Goal: Transaction & Acquisition: Download file/media

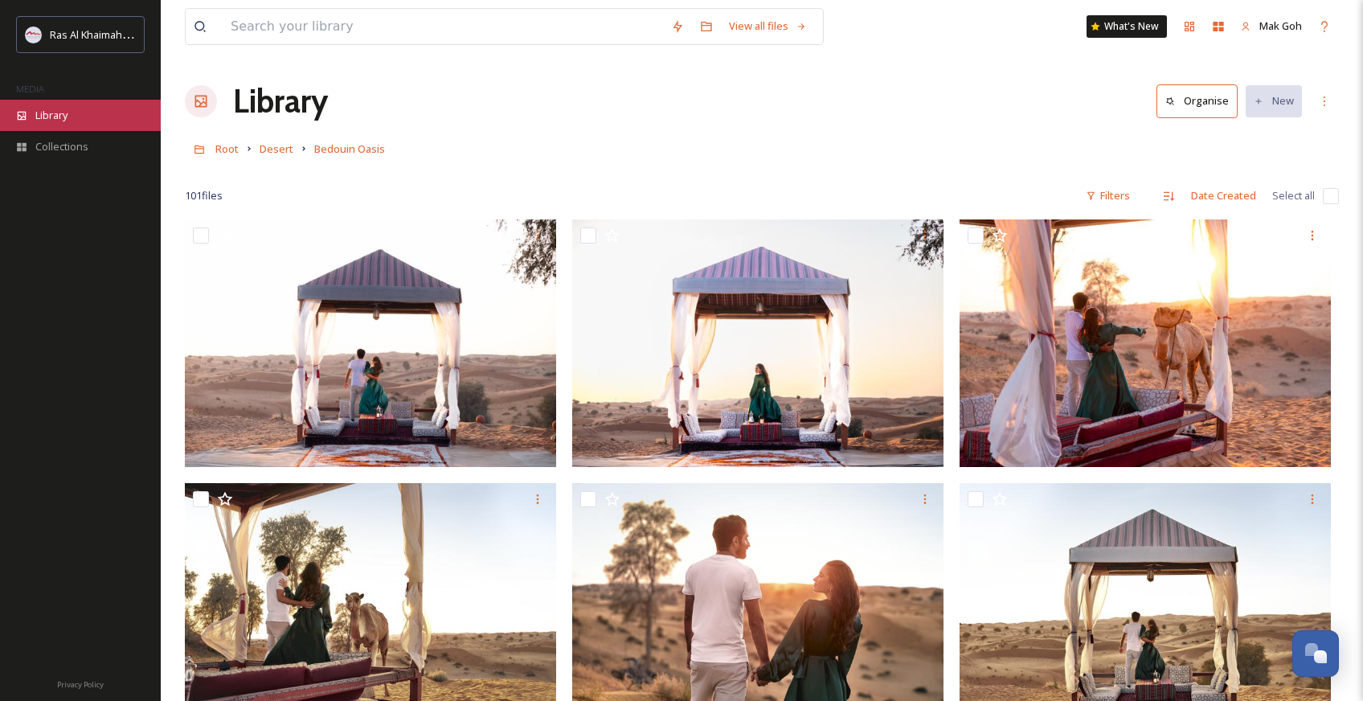
click at [56, 111] on span "Library" at bounding box center [51, 115] width 32 height 15
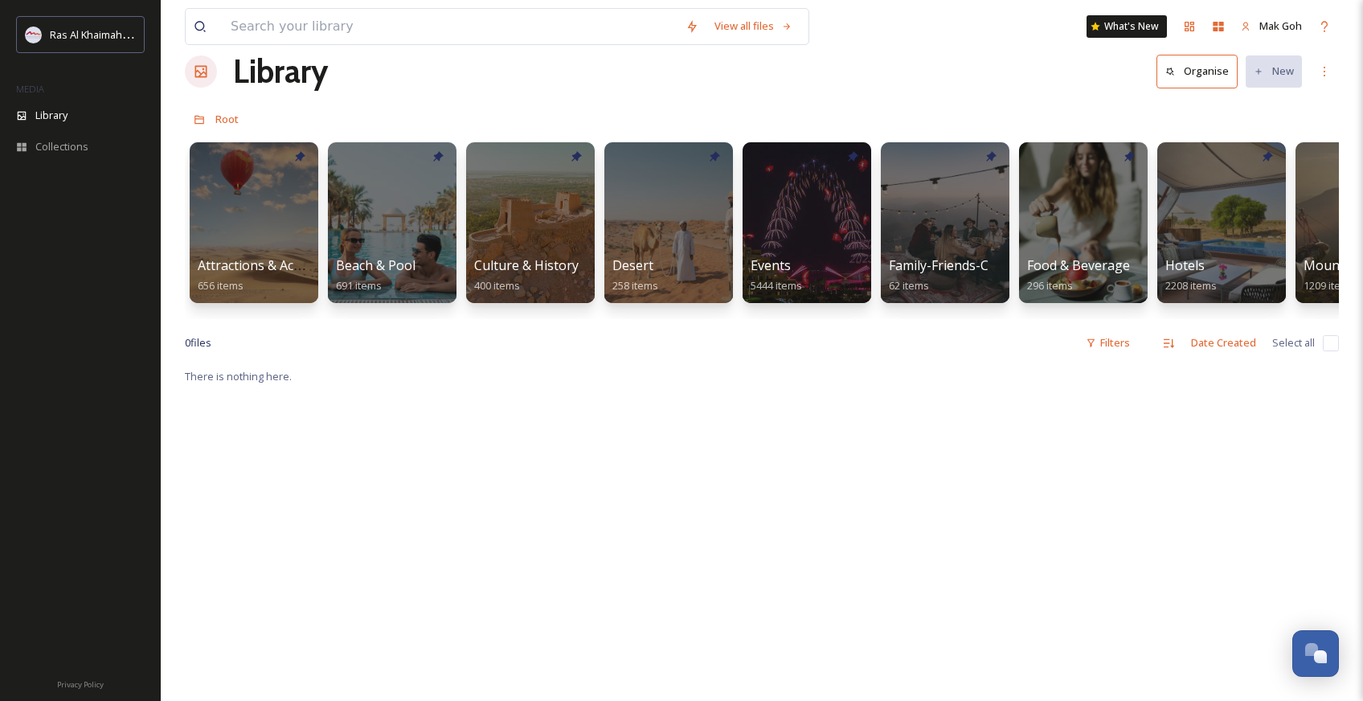
scroll to position [31, 0]
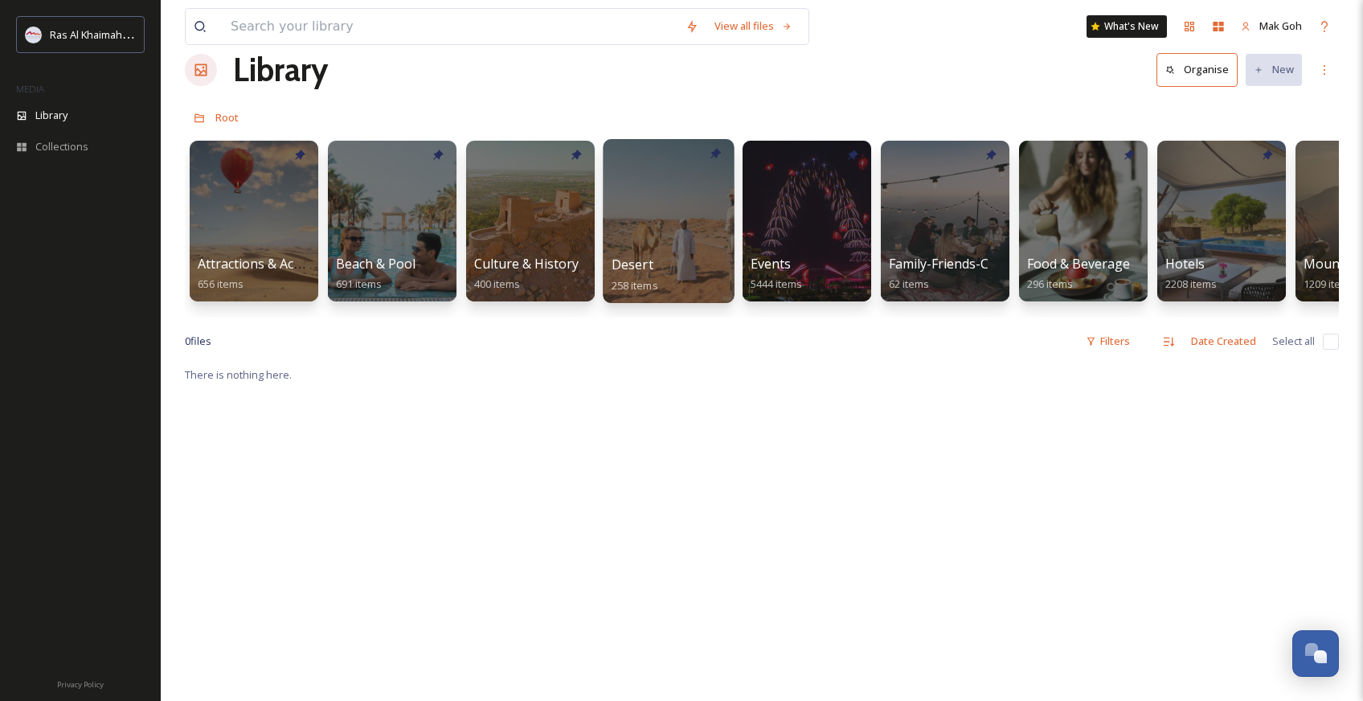
click at [648, 256] on span "Desert" at bounding box center [633, 265] width 42 height 18
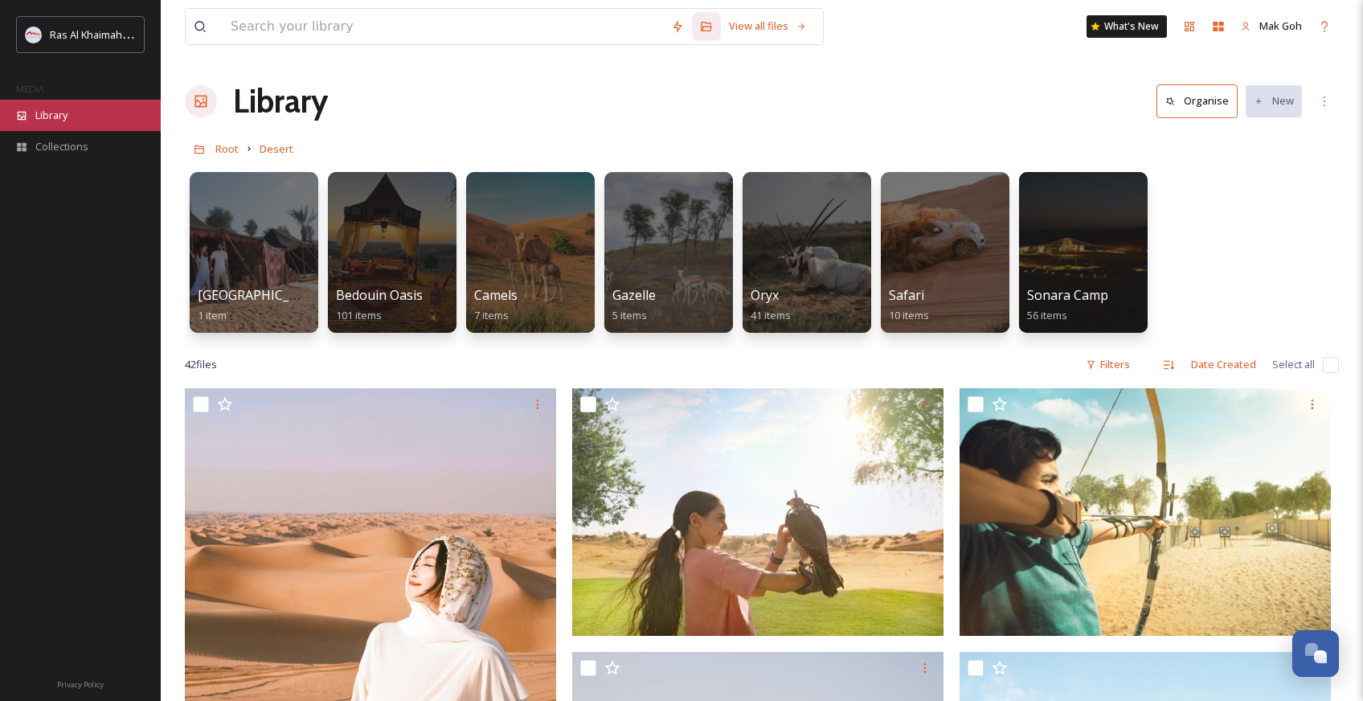
click at [71, 114] on div "Library" at bounding box center [80, 115] width 161 height 31
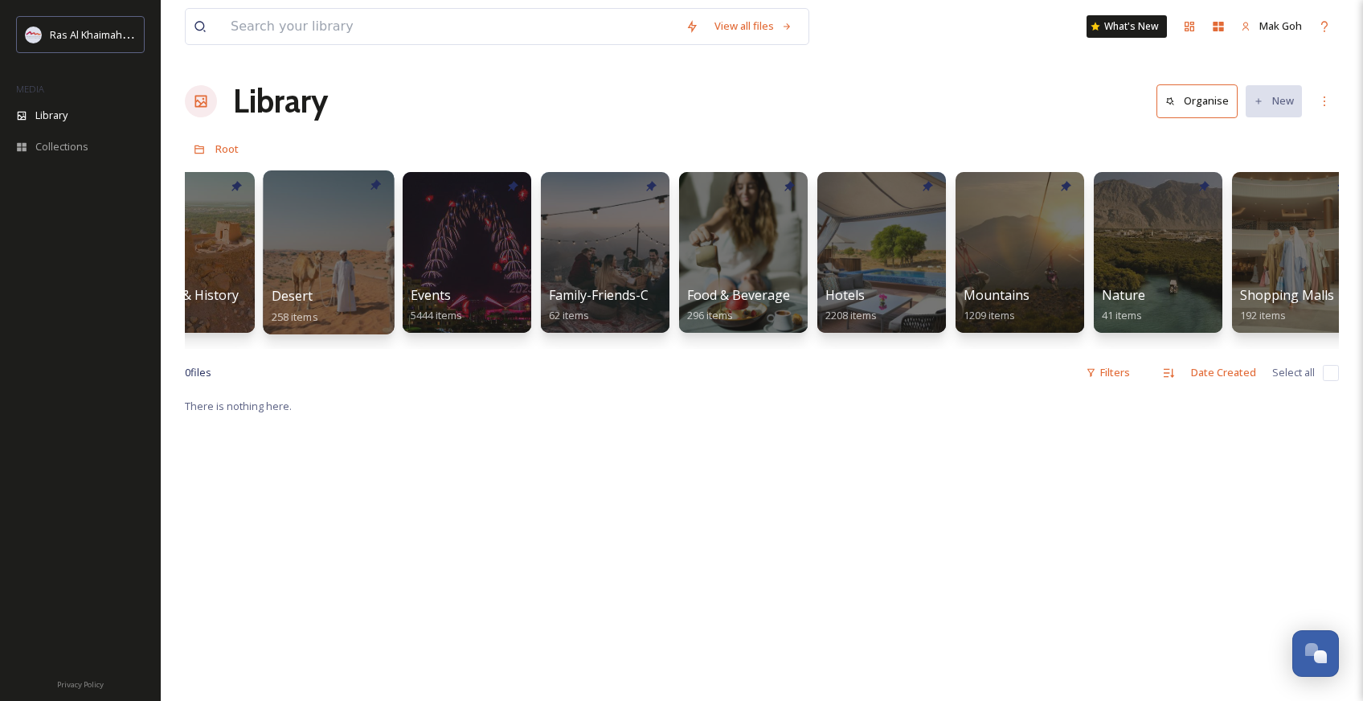
scroll to position [0, 394]
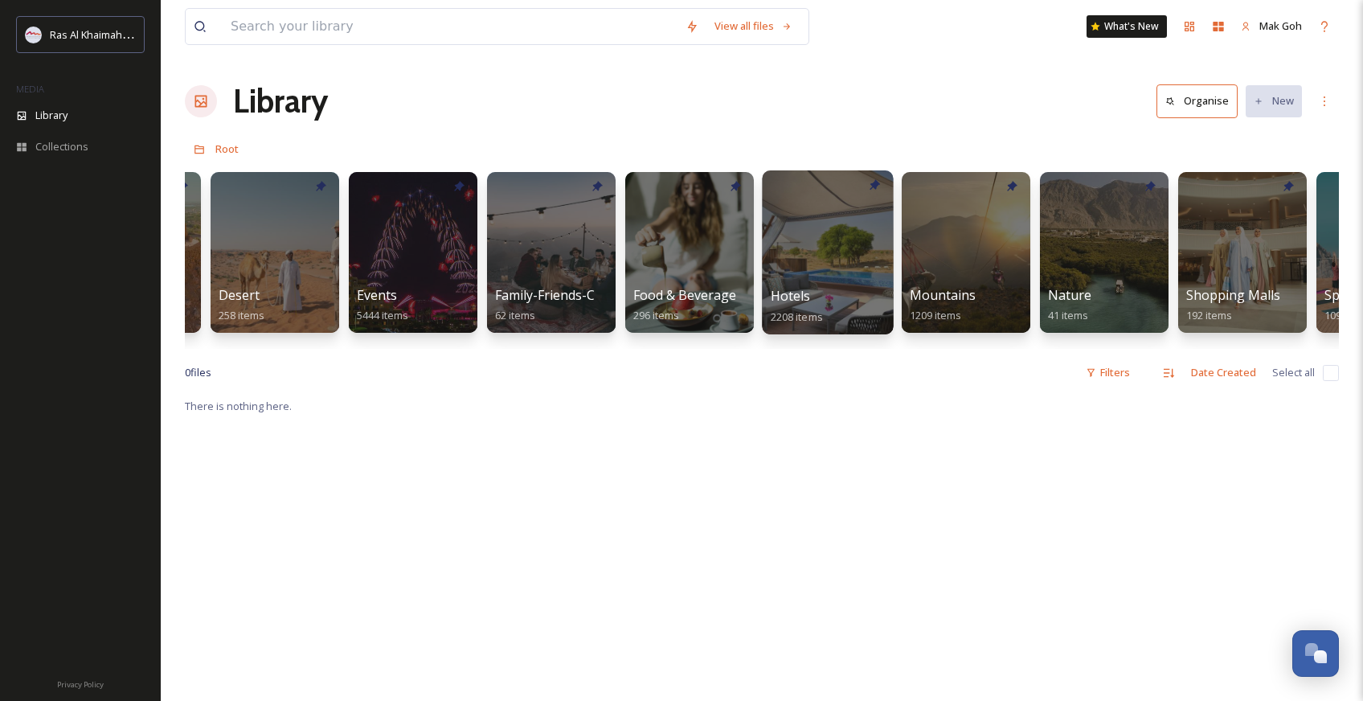
click at [785, 234] on div at bounding box center [827, 252] width 131 height 164
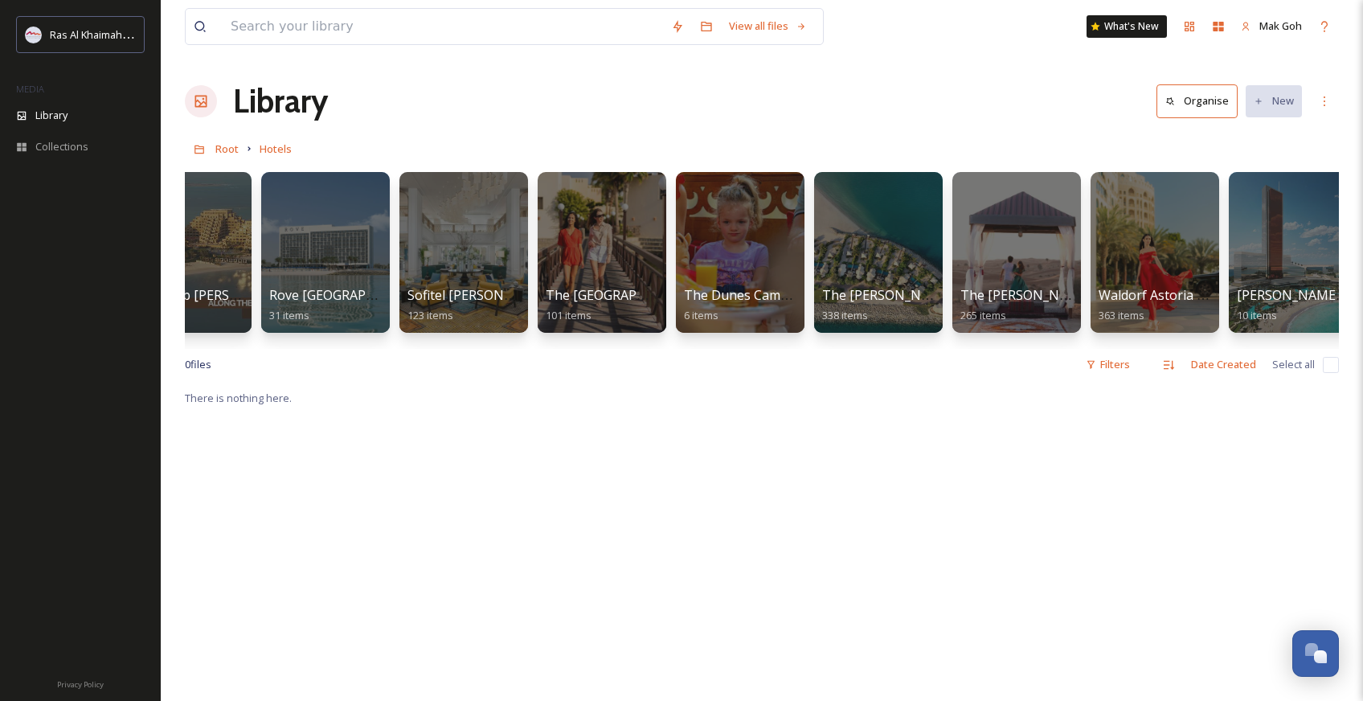
scroll to position [0, 2026]
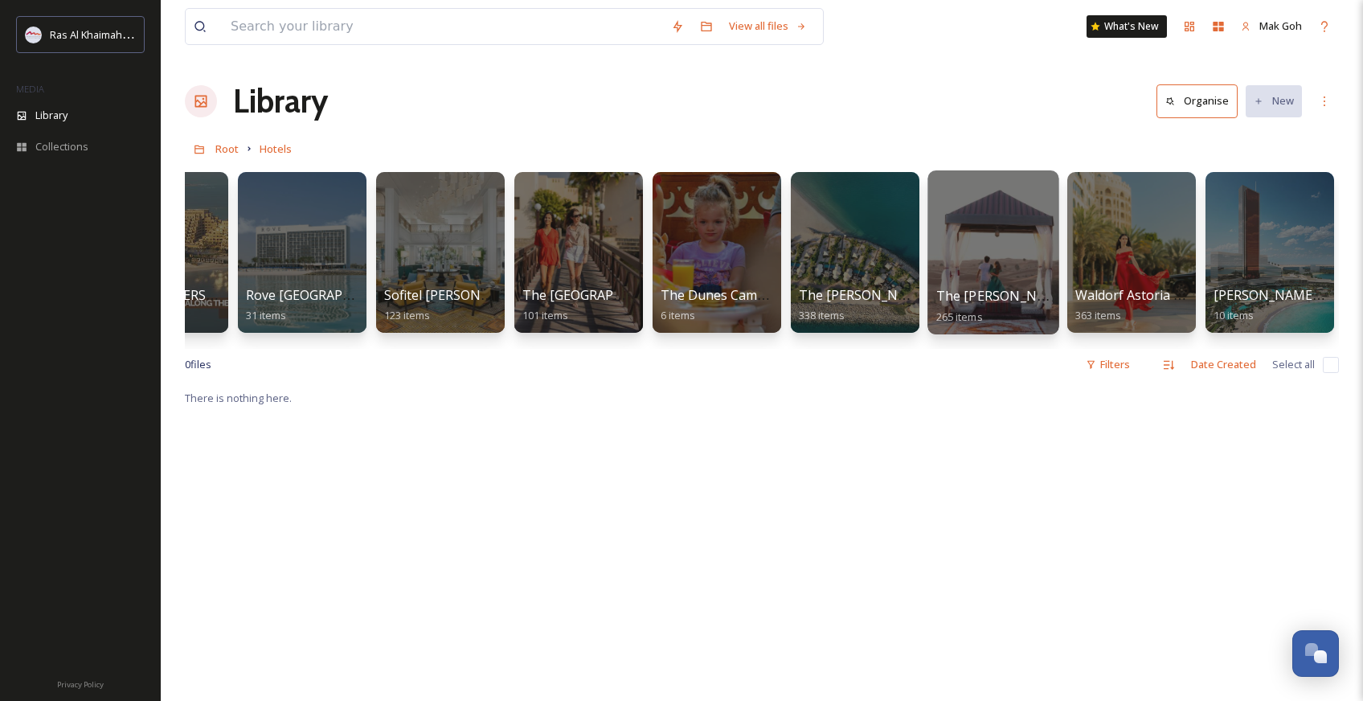
click at [984, 244] on div at bounding box center [993, 252] width 131 height 164
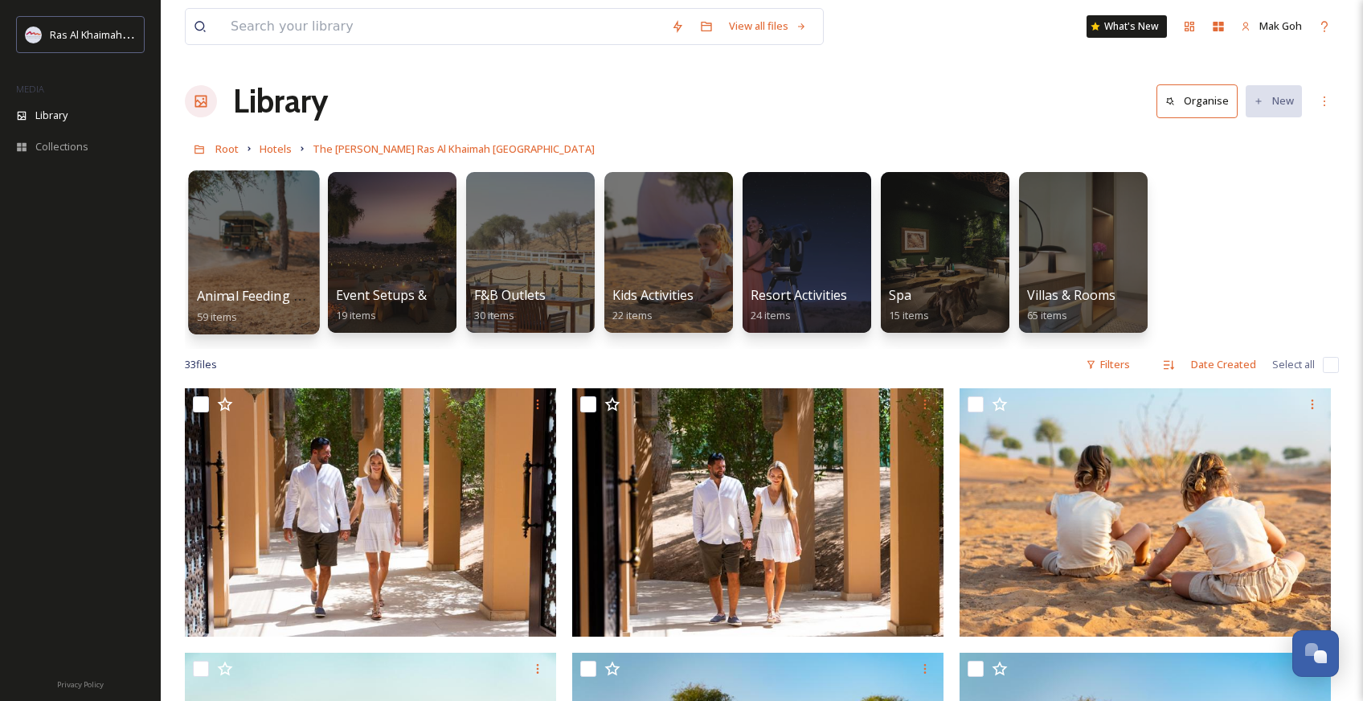
click at [252, 265] on div at bounding box center [253, 252] width 131 height 164
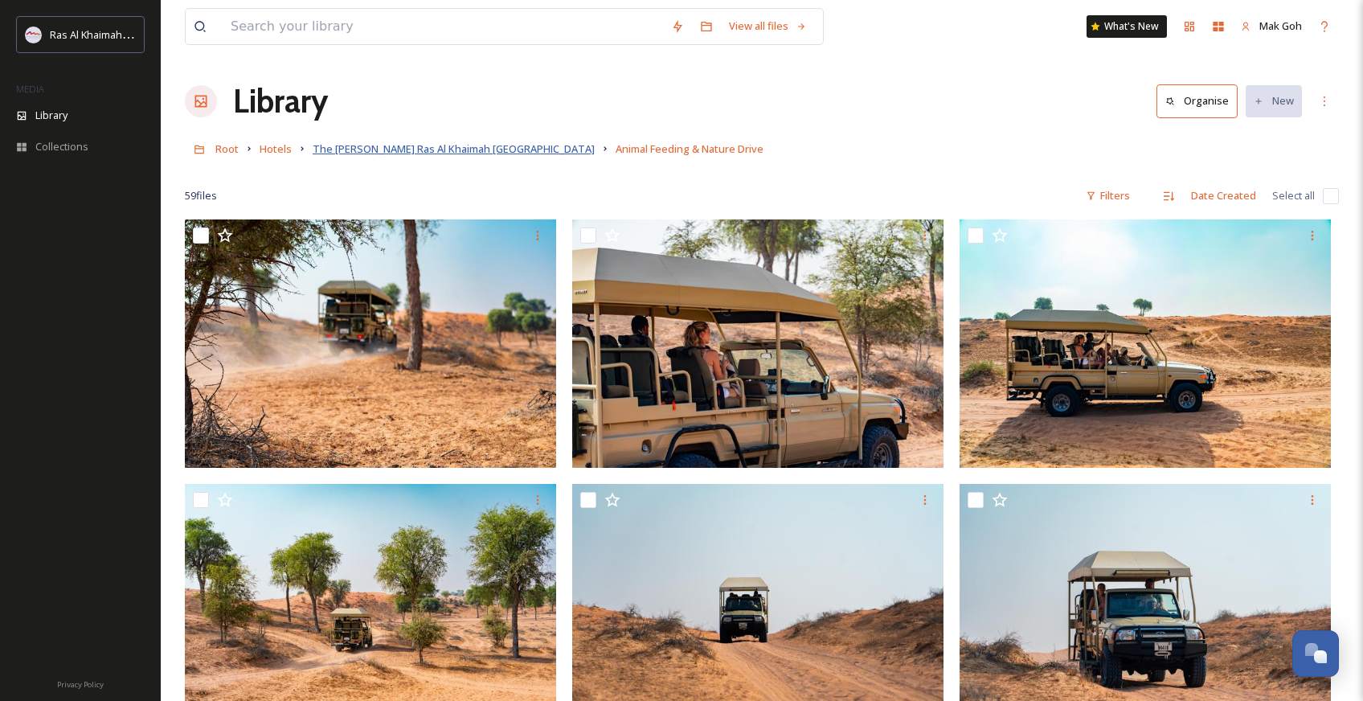
click at [482, 148] on span "The [PERSON_NAME] Ras Al Khaimah [GEOGRAPHIC_DATA]" at bounding box center [454, 148] width 282 height 14
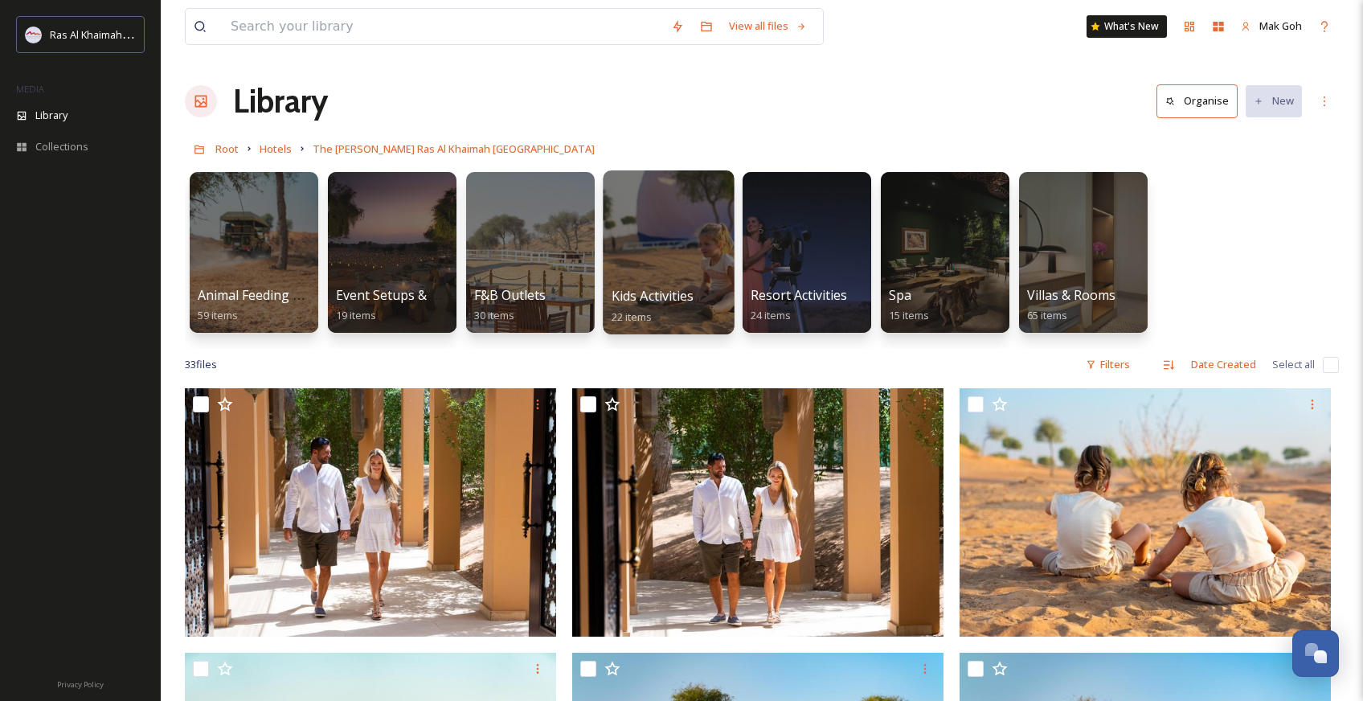
click at [691, 285] on div at bounding box center [668, 252] width 131 height 164
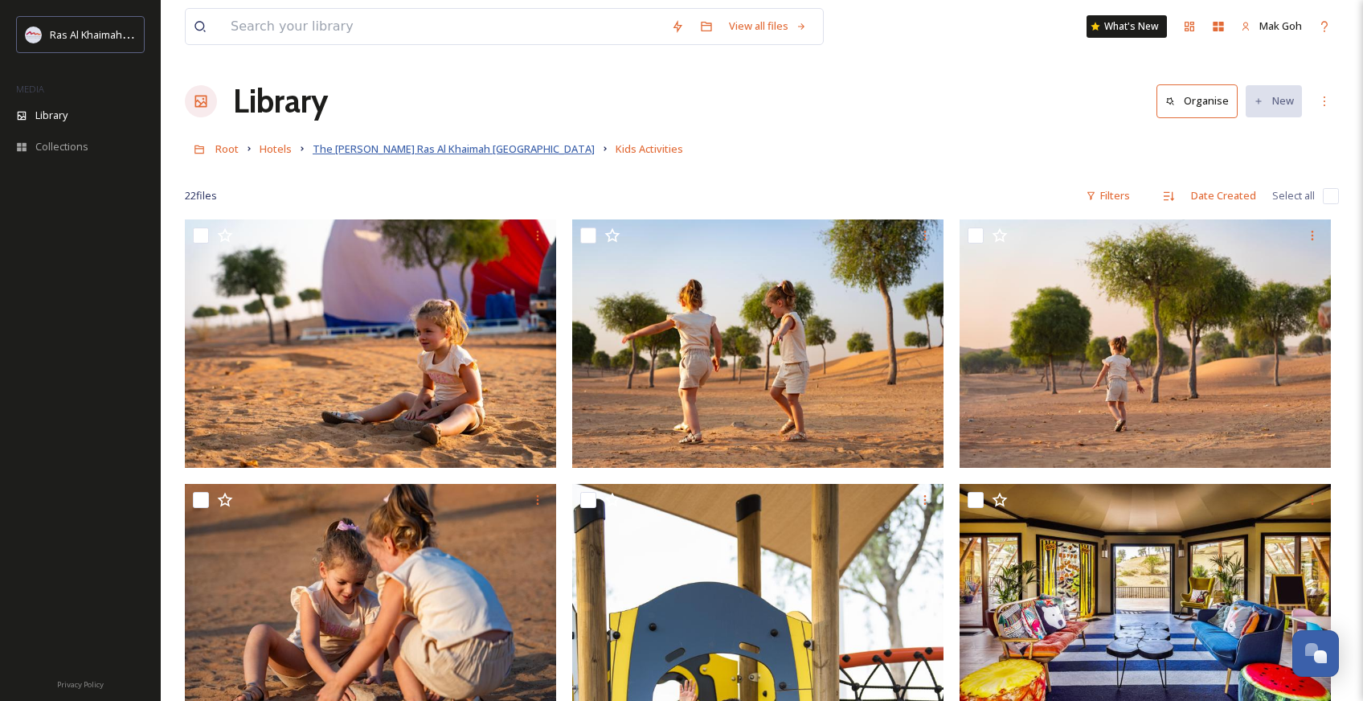
click at [502, 150] on span "The [PERSON_NAME] Ras Al Khaimah [GEOGRAPHIC_DATA]" at bounding box center [454, 148] width 282 height 14
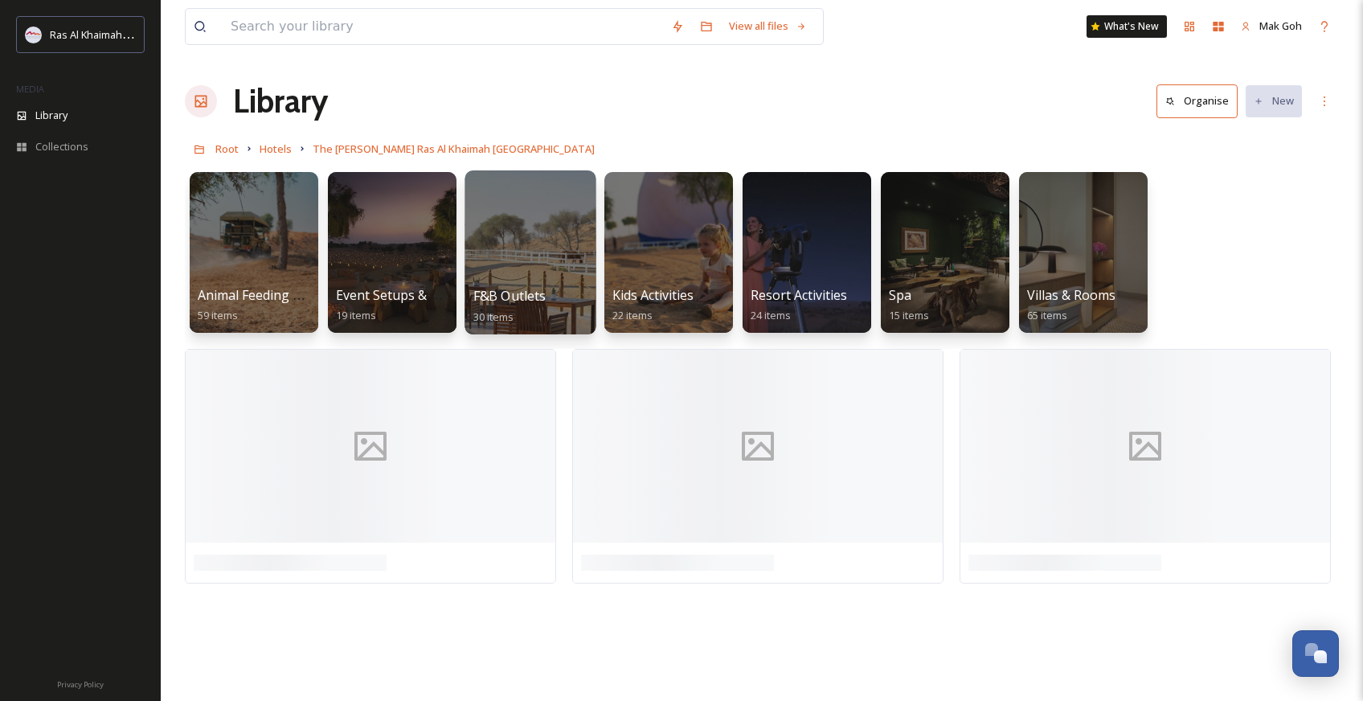
click at [537, 280] on div at bounding box center [530, 252] width 131 height 164
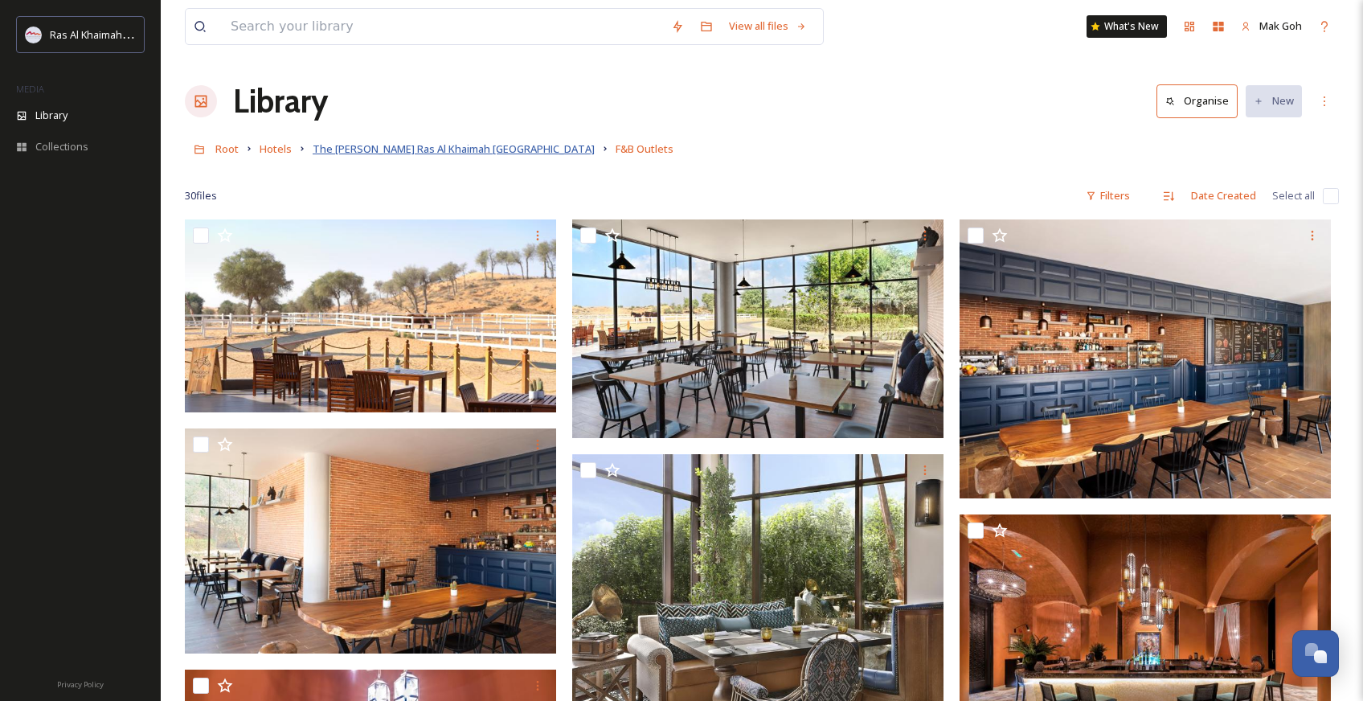
click at [486, 146] on span "The [PERSON_NAME] Ras Al Khaimah [GEOGRAPHIC_DATA]" at bounding box center [454, 148] width 282 height 14
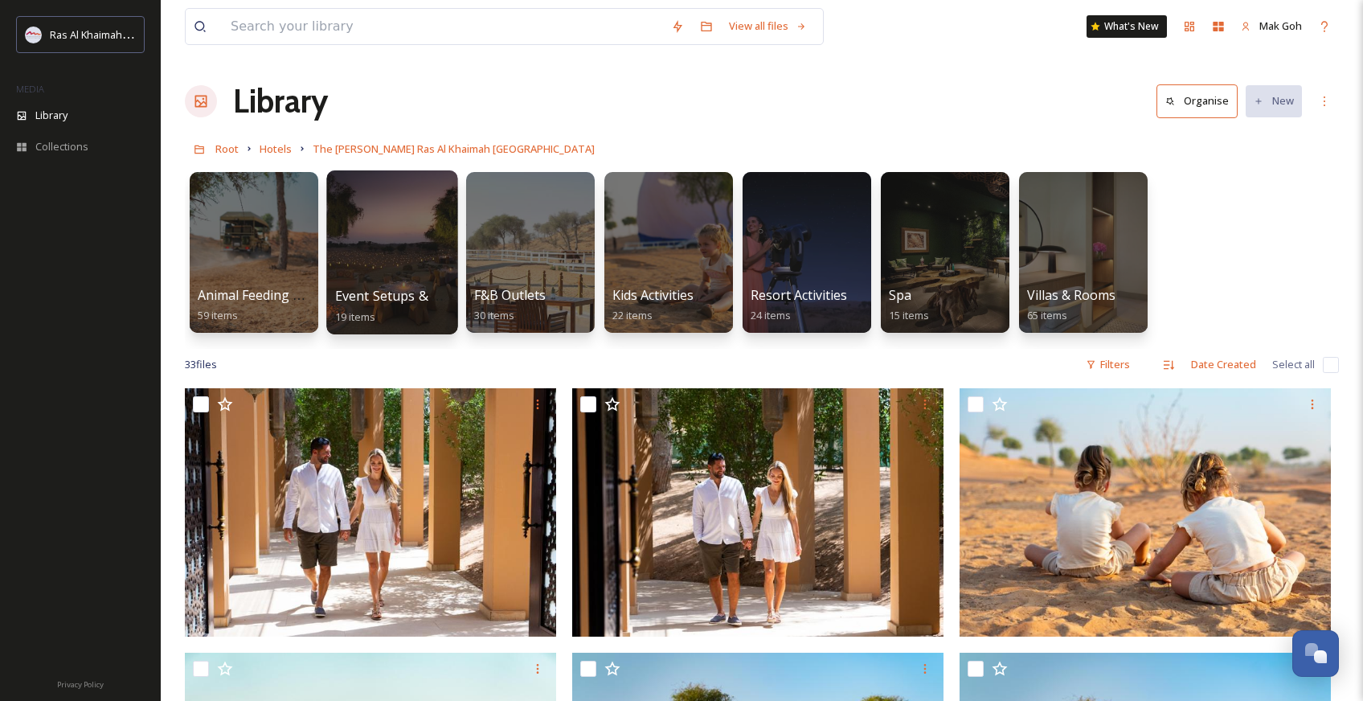
click at [400, 260] on div at bounding box center [391, 252] width 131 height 164
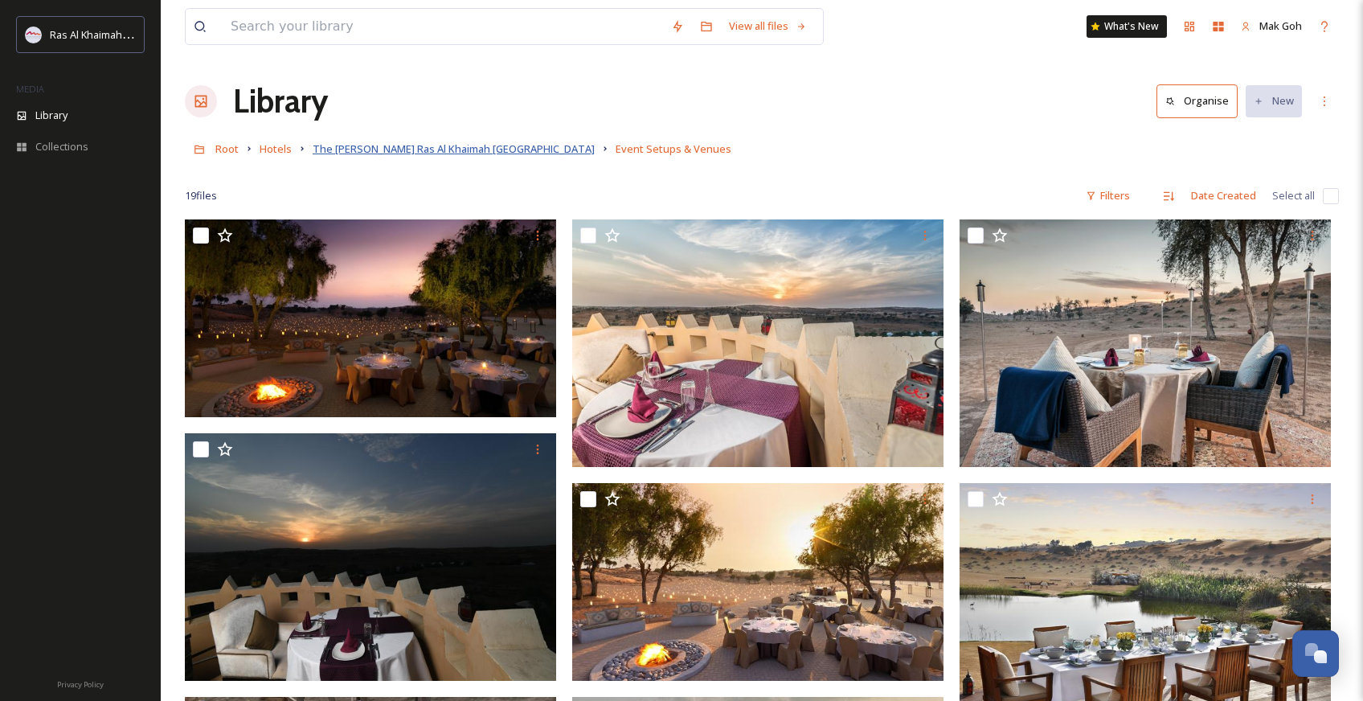
click at [379, 156] on span "The [PERSON_NAME] Ras Al Khaimah [GEOGRAPHIC_DATA]" at bounding box center [454, 148] width 282 height 14
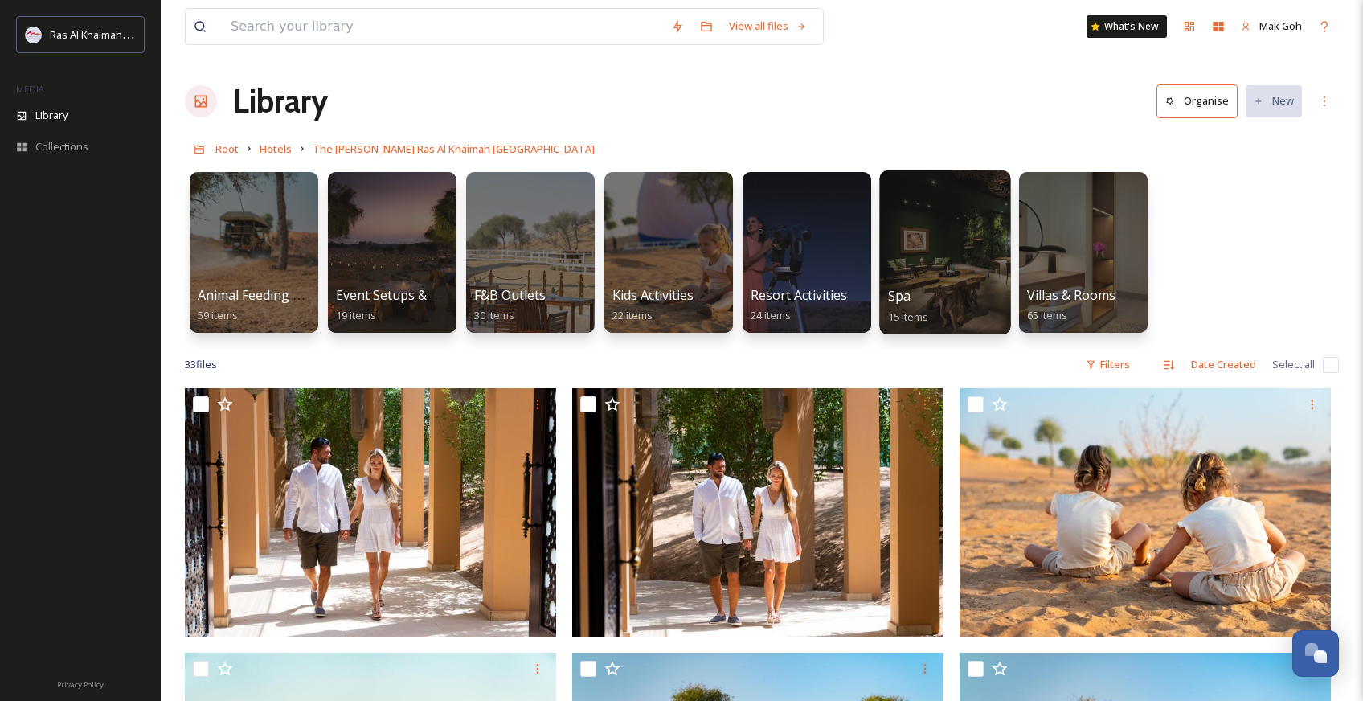
click at [926, 269] on div at bounding box center [944, 252] width 131 height 164
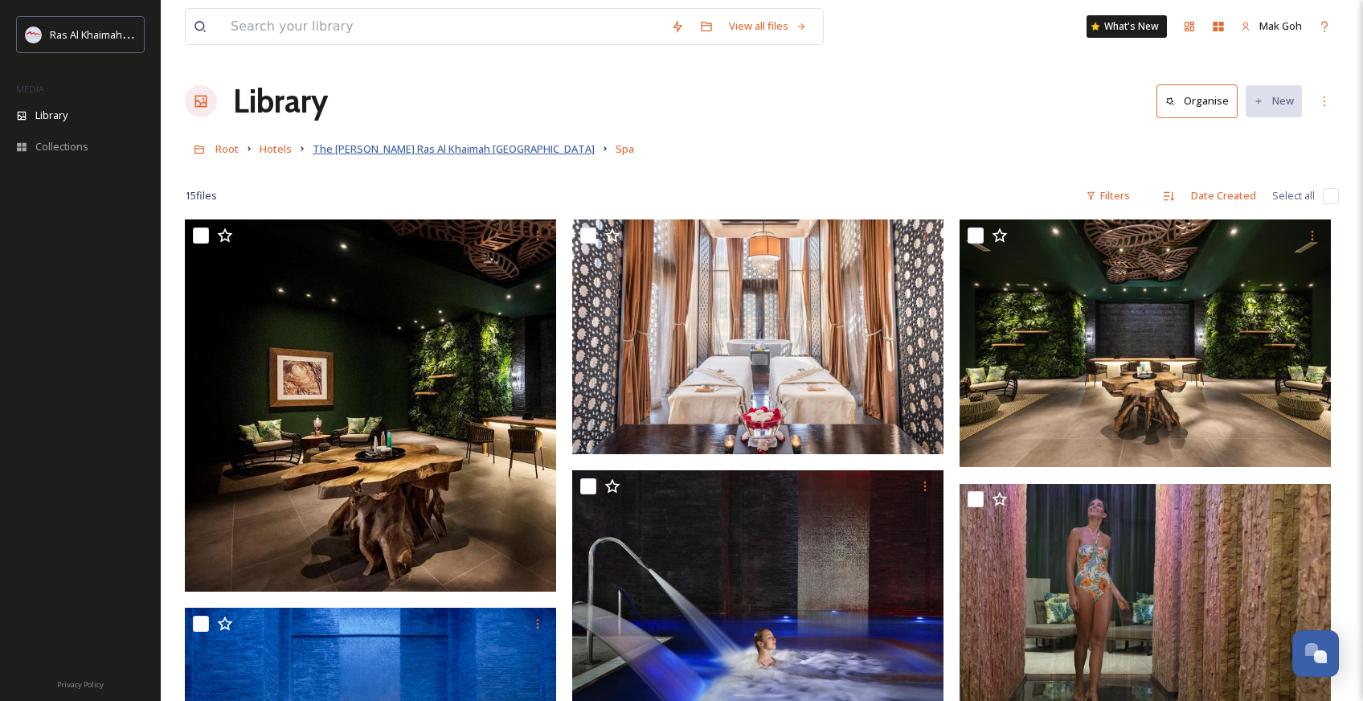
click at [480, 150] on span "The [PERSON_NAME] Ras Al Khaimah [GEOGRAPHIC_DATA]" at bounding box center [454, 148] width 282 height 14
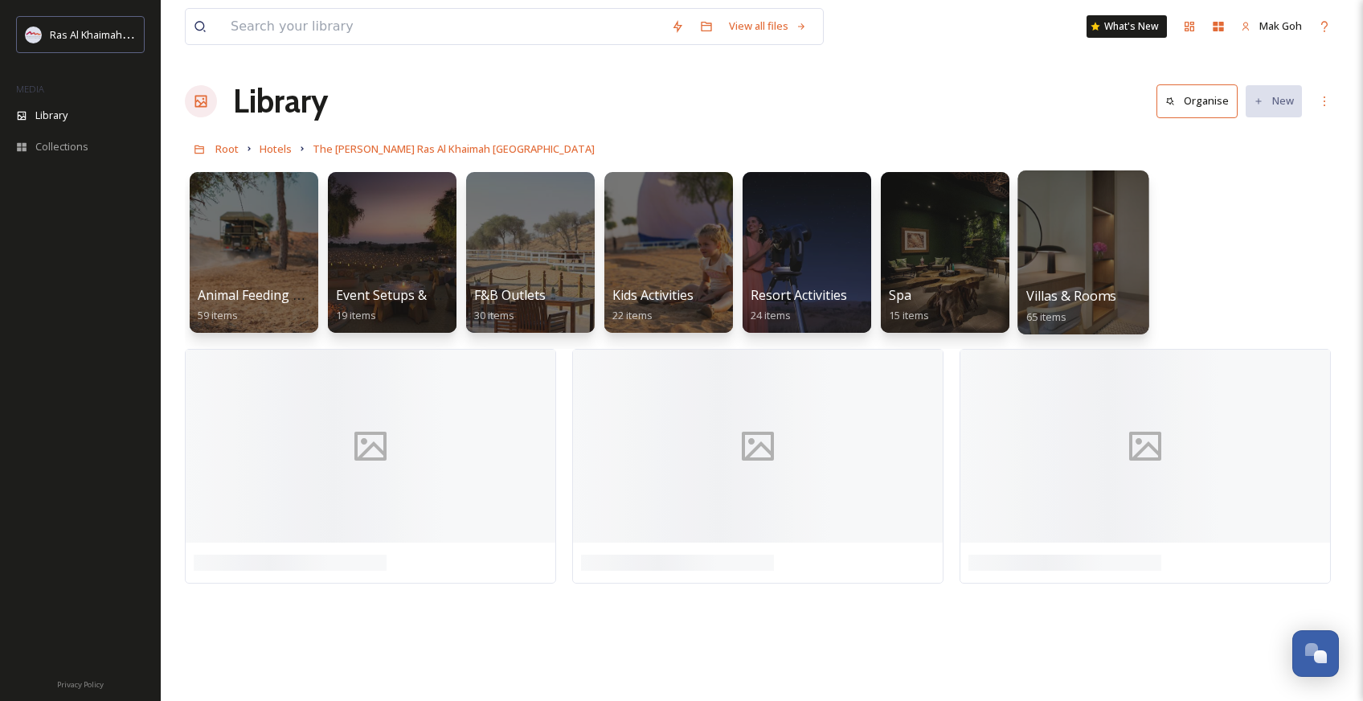
click at [1099, 277] on div at bounding box center [1083, 252] width 131 height 164
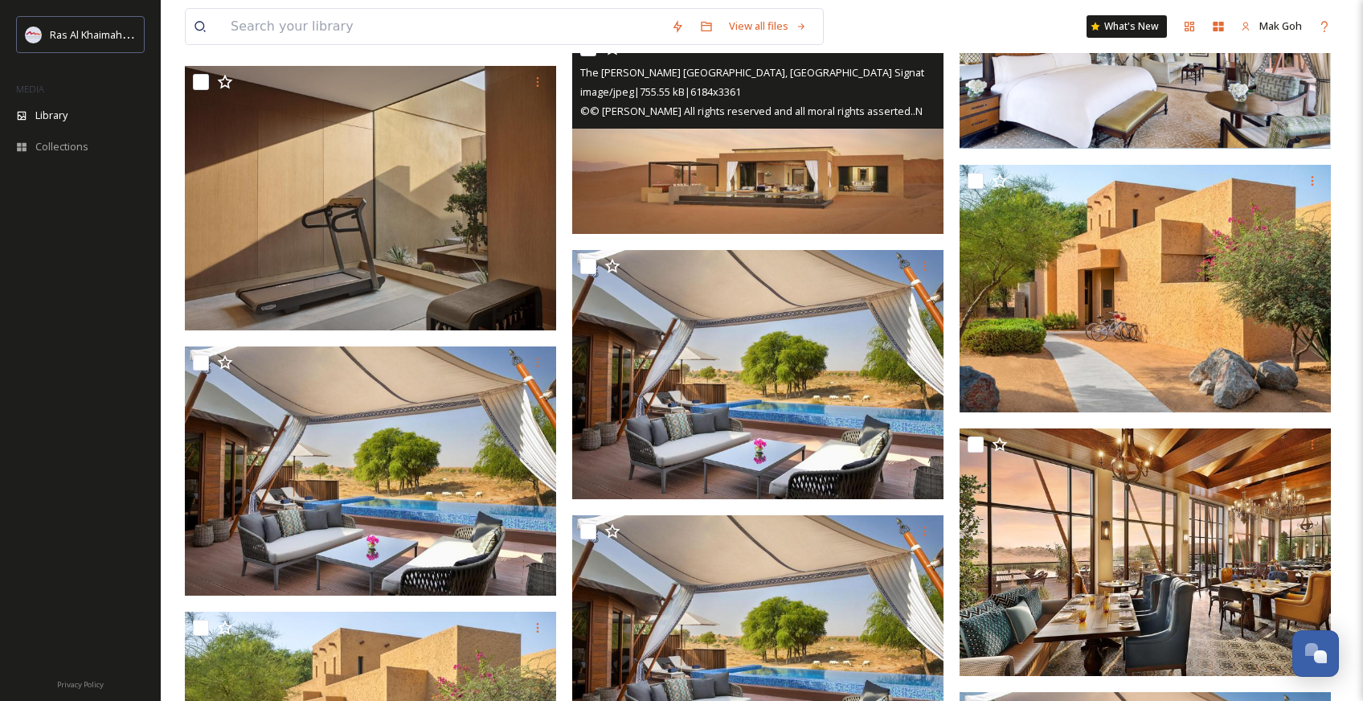
scroll to position [1752, 0]
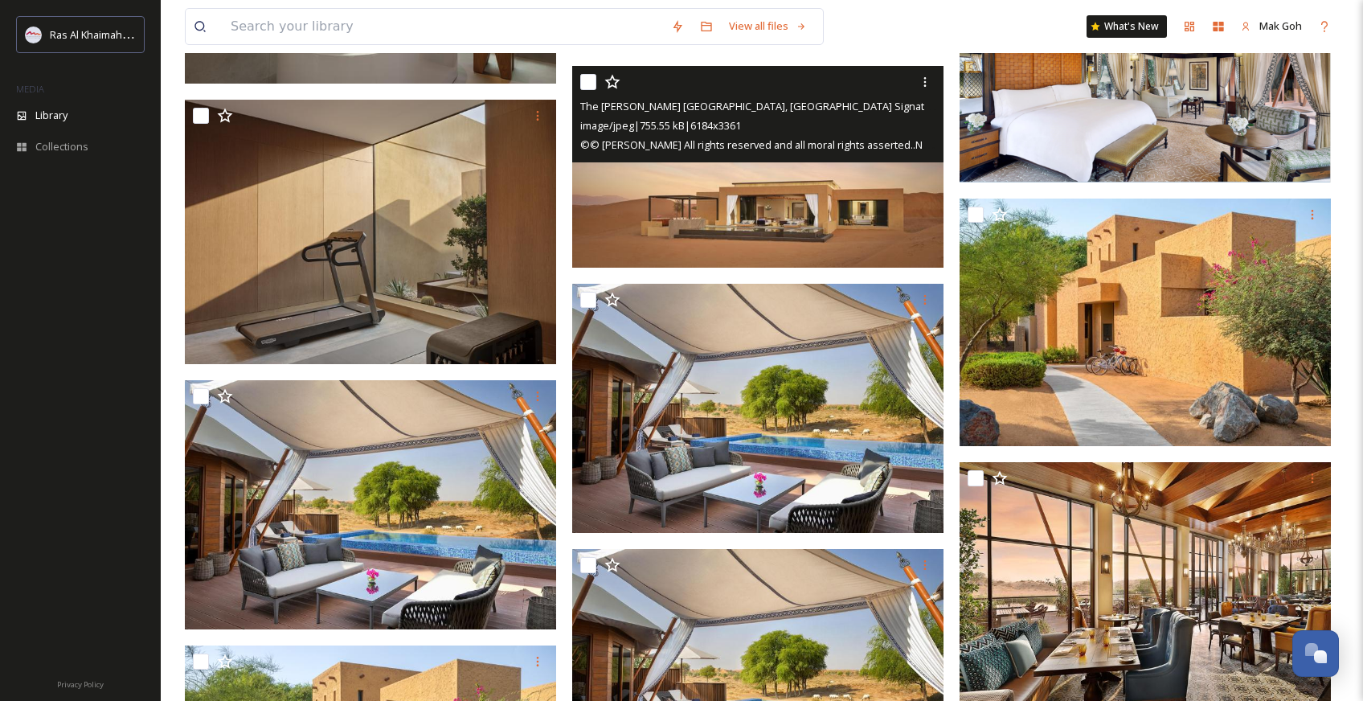
click at [883, 214] on img at bounding box center [757, 167] width 371 height 202
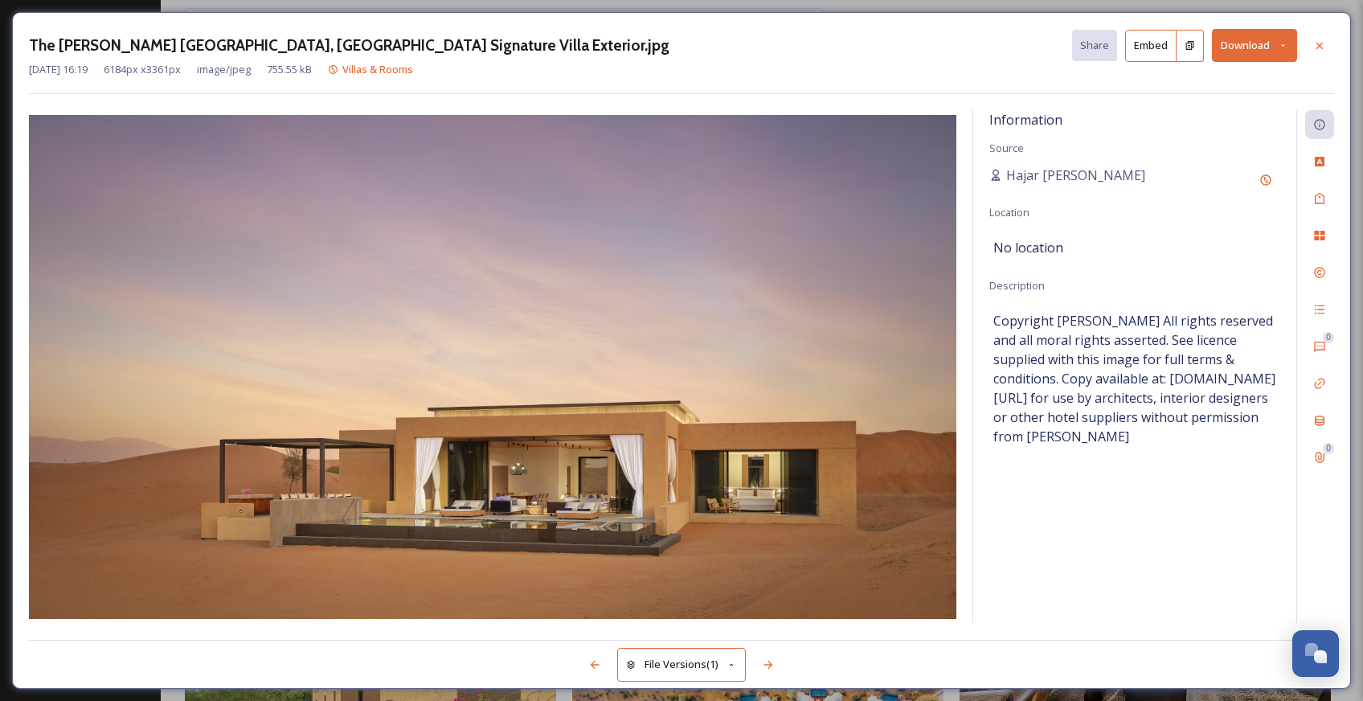
click at [1249, 44] on button "Download" at bounding box center [1254, 45] width 85 height 33
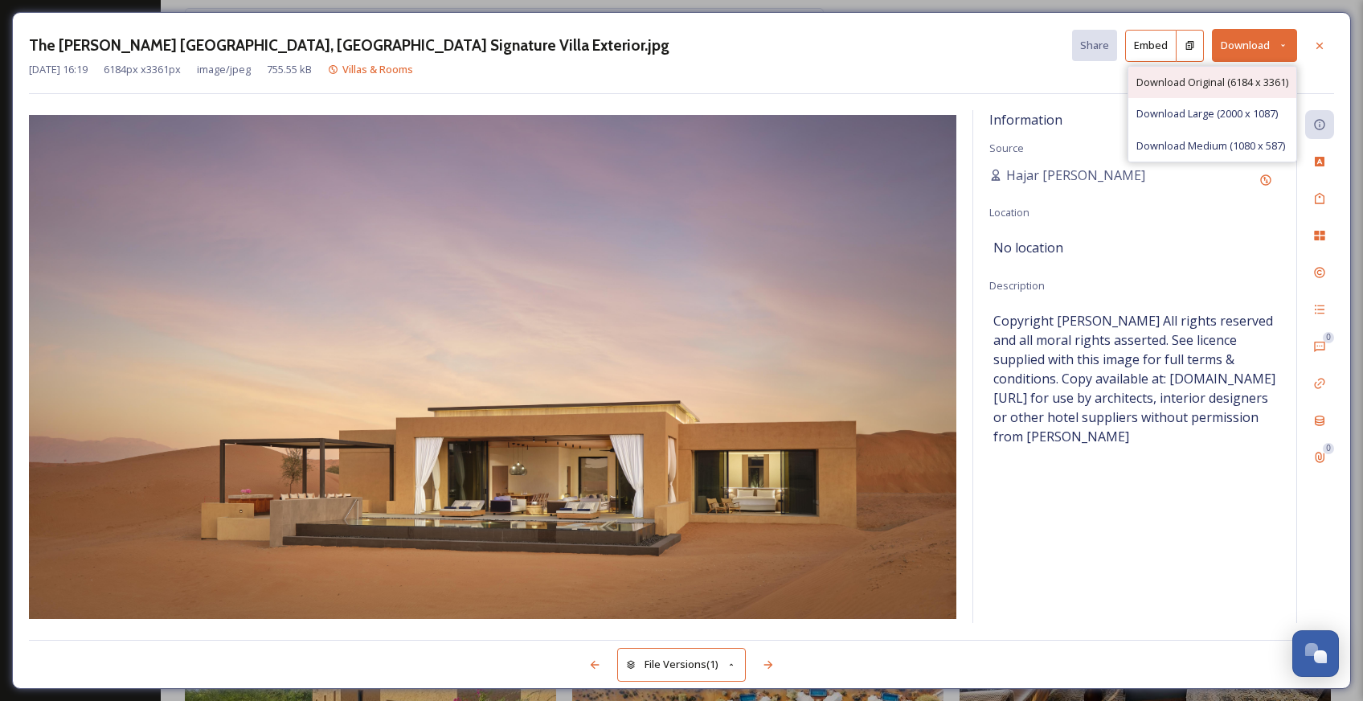
click at [1242, 73] on div "Download Original (6184 x 3361)" at bounding box center [1213, 82] width 168 height 31
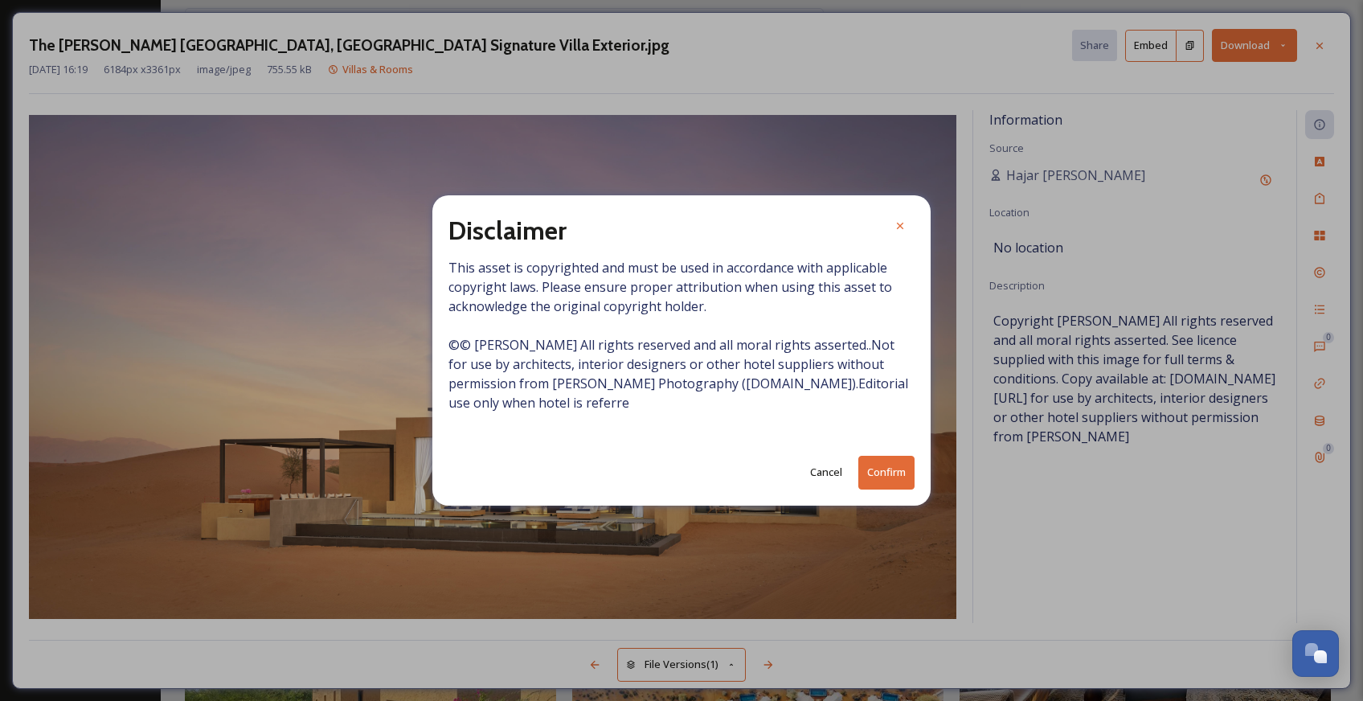
click at [886, 471] on button "Confirm" at bounding box center [887, 472] width 56 height 33
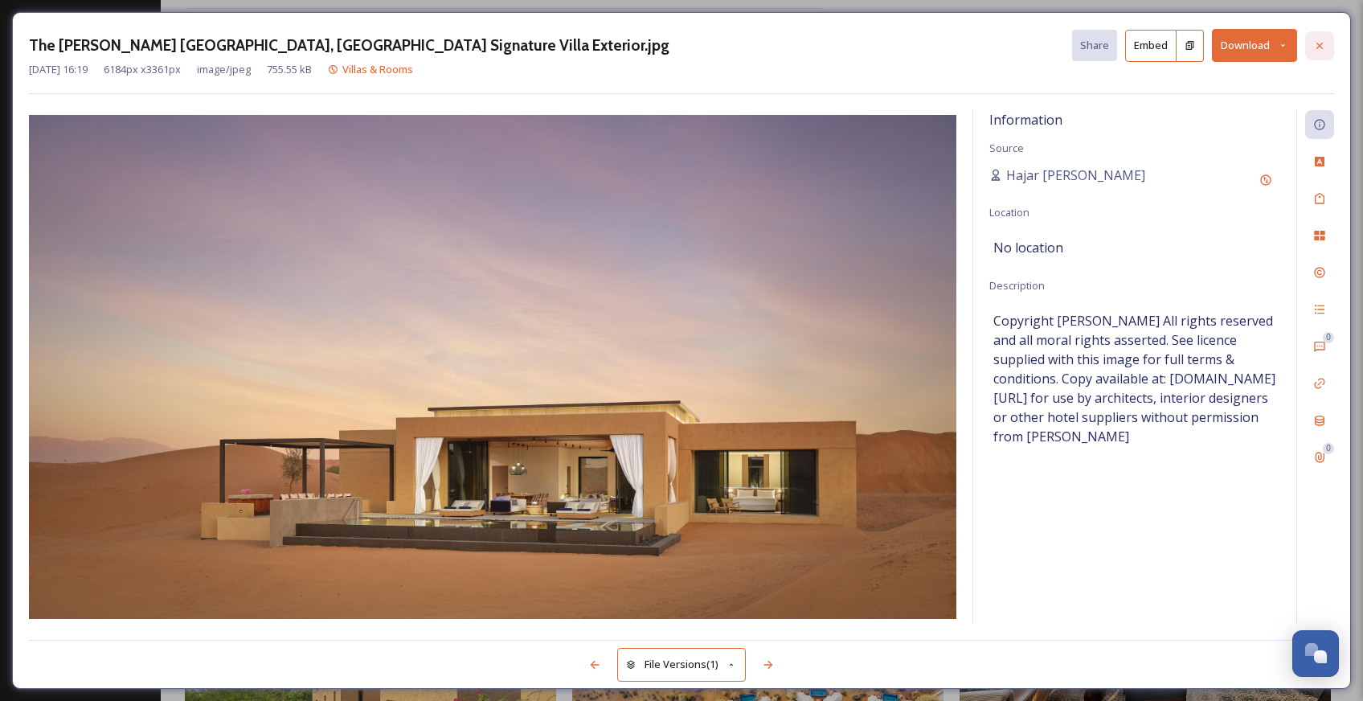
click at [1322, 43] on icon at bounding box center [1320, 45] width 13 height 13
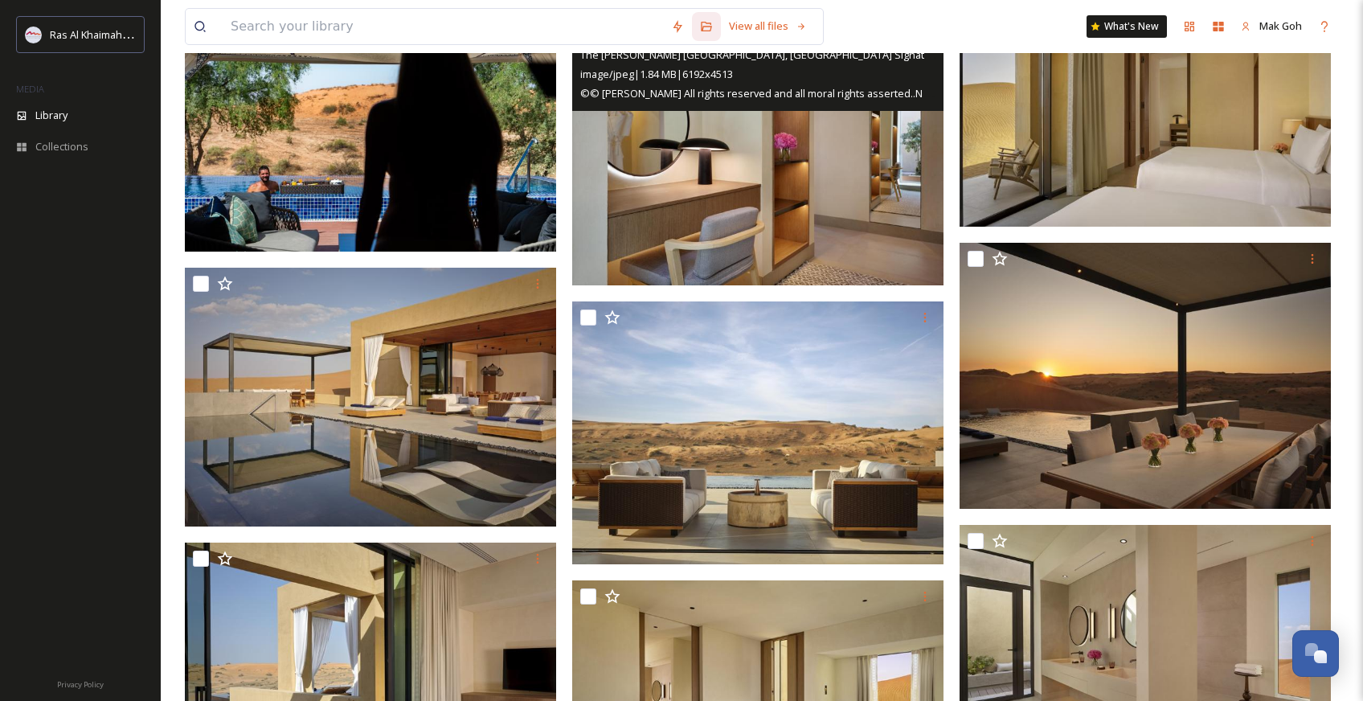
scroll to position [769, 0]
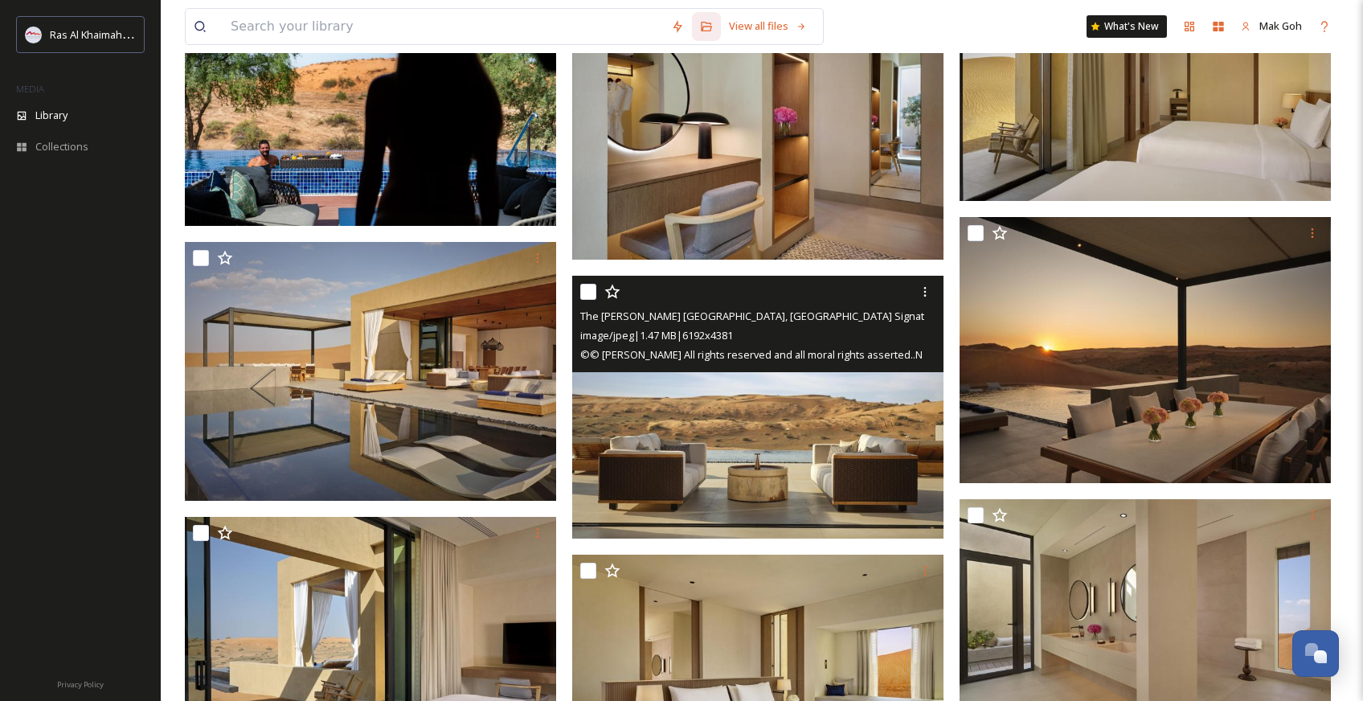
click at [819, 475] on img at bounding box center [757, 407] width 371 height 263
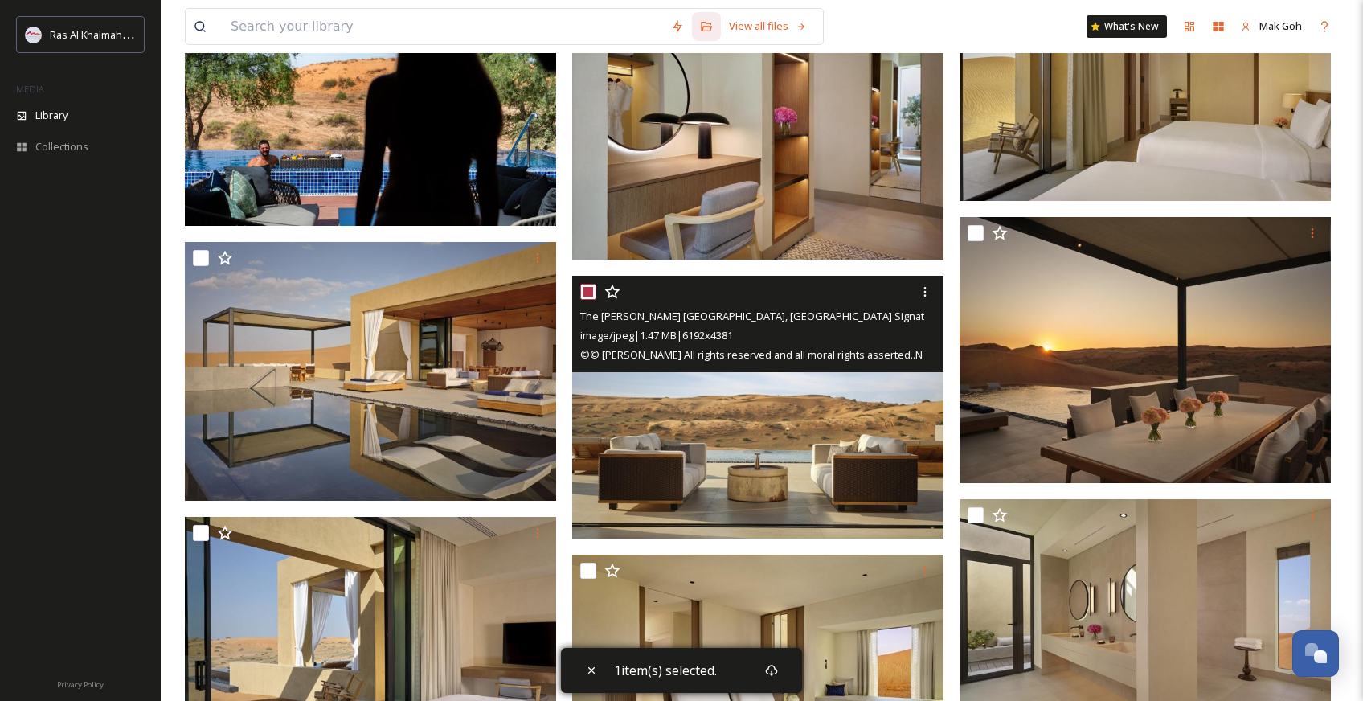
click at [853, 469] on img at bounding box center [757, 407] width 371 height 263
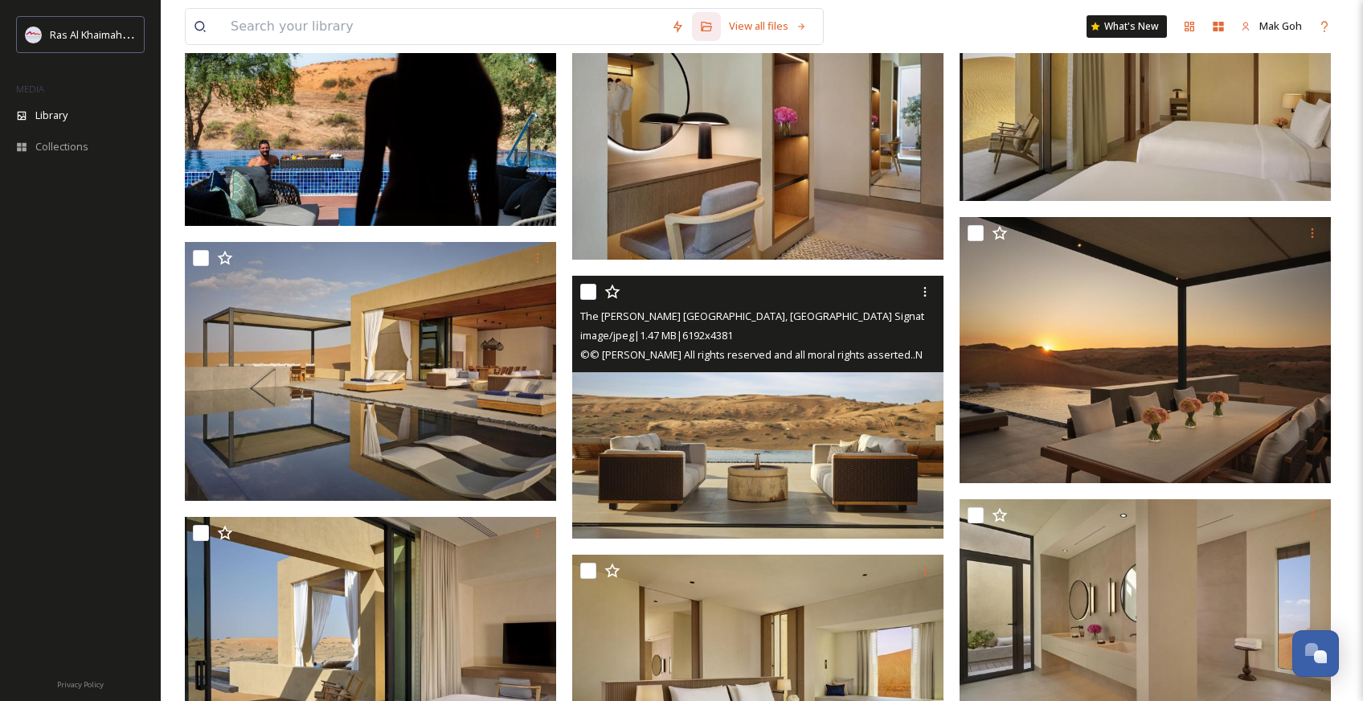
click at [761, 418] on img at bounding box center [757, 407] width 371 height 263
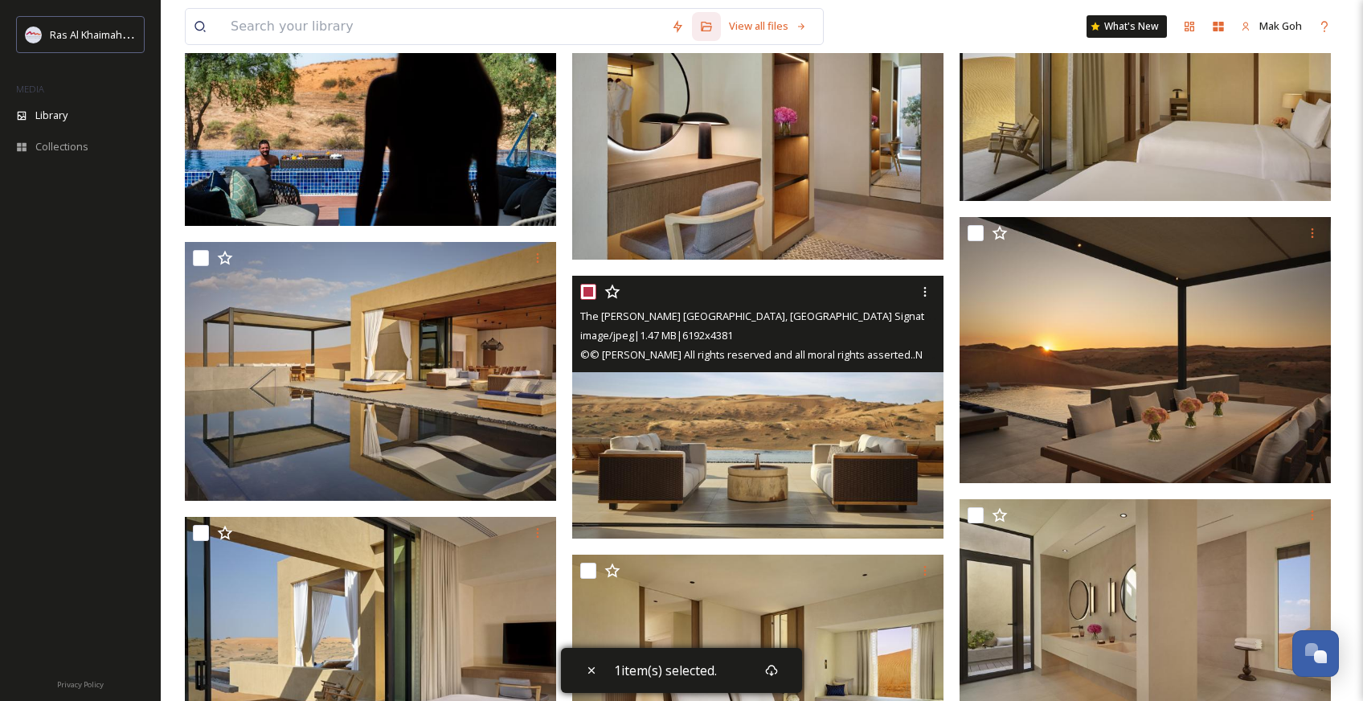
click at [588, 292] on input "checkbox" at bounding box center [588, 292] width 16 height 16
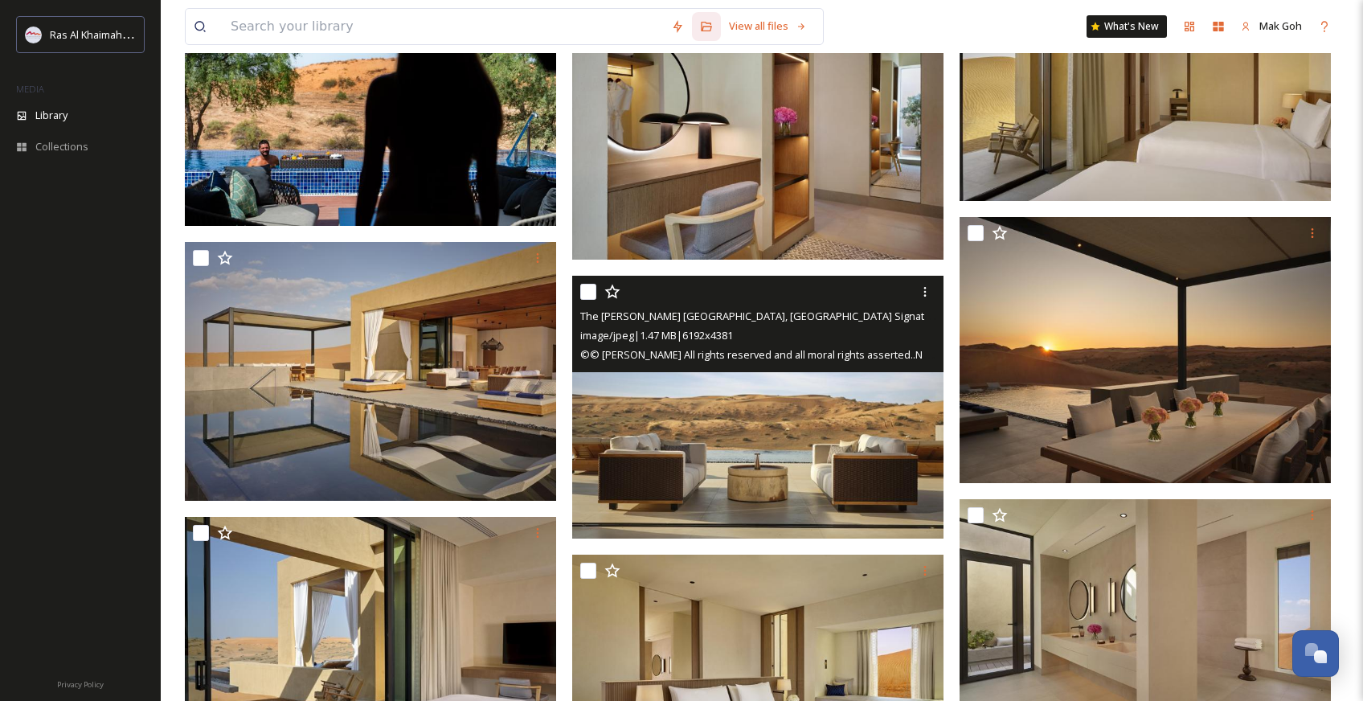
click at [789, 436] on img at bounding box center [757, 407] width 371 height 263
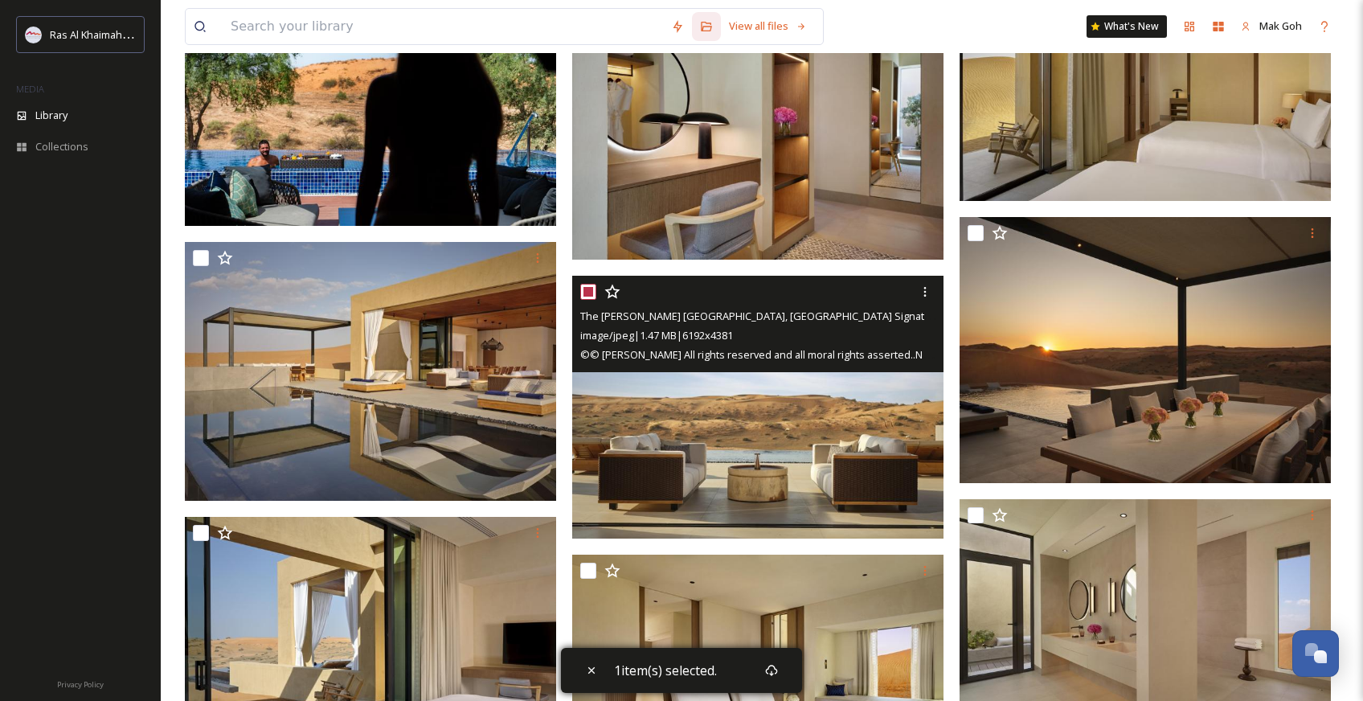
click at [790, 382] on img at bounding box center [757, 407] width 371 height 263
checkbox input "false"
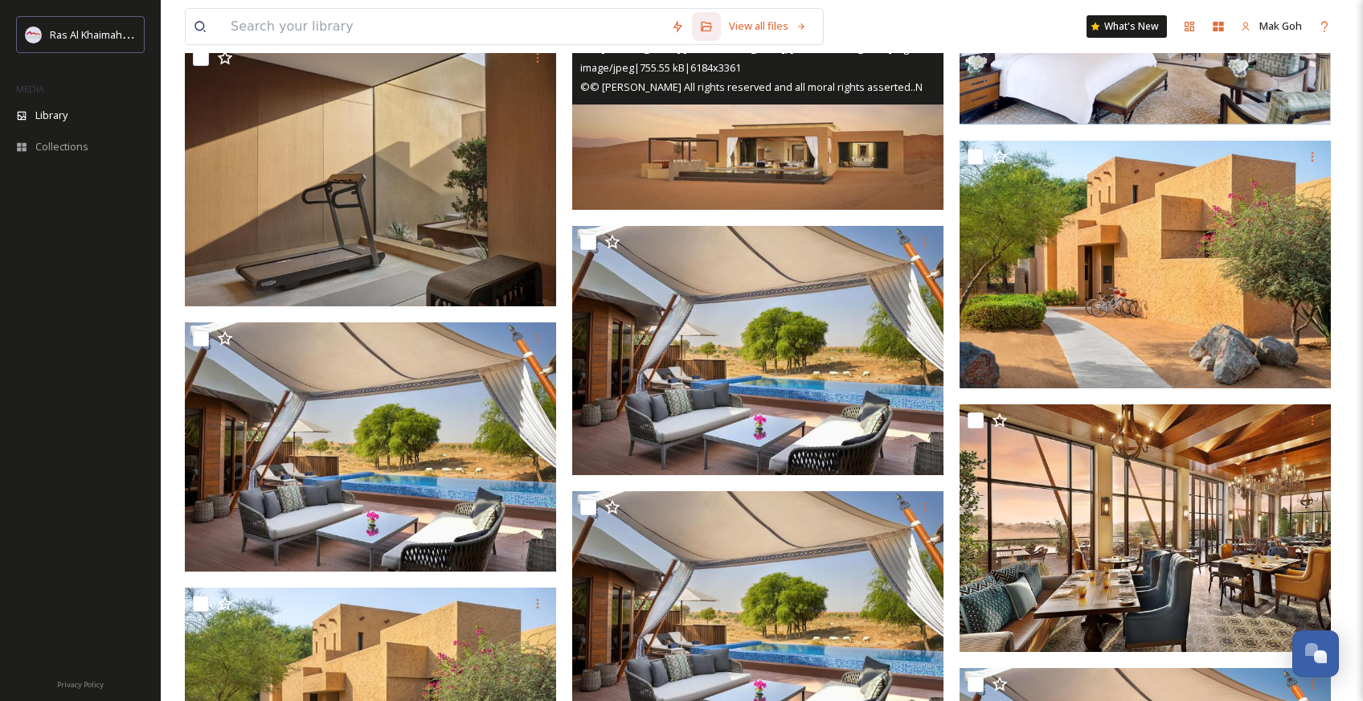
scroll to position [1878, 0]
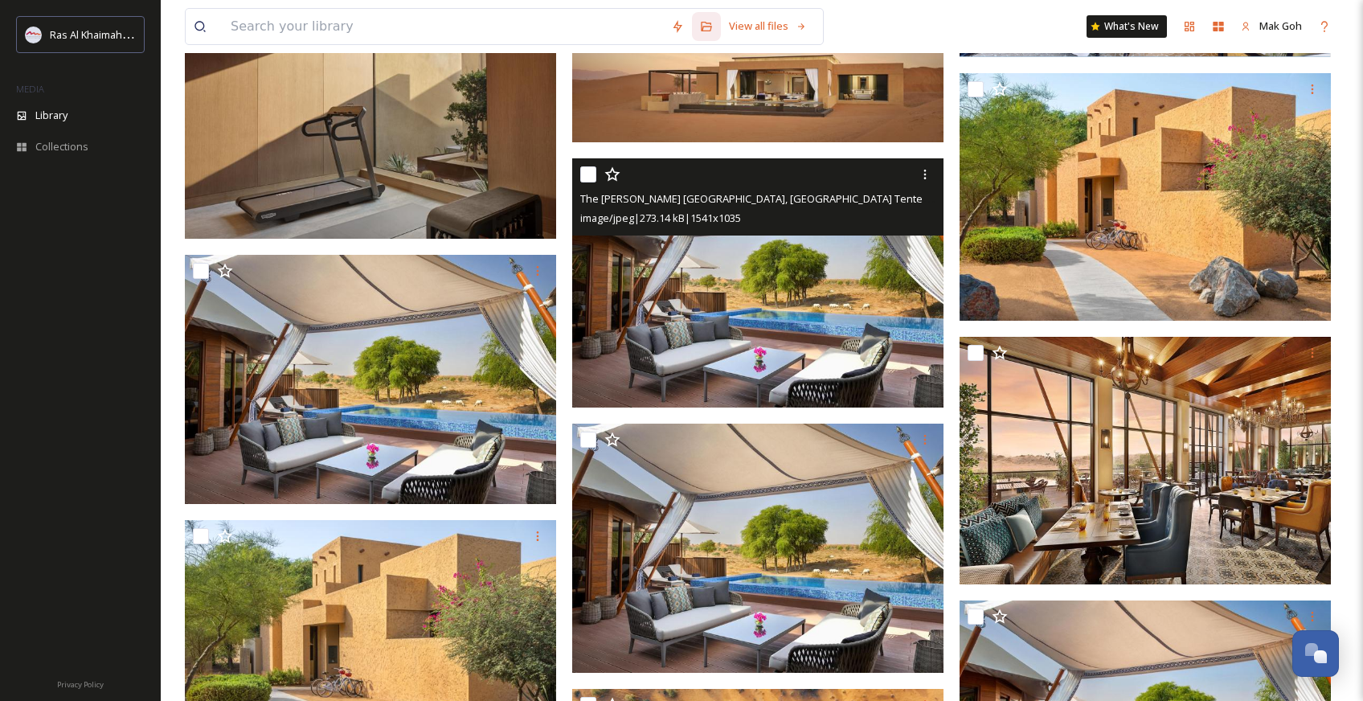
click at [848, 322] on img at bounding box center [757, 282] width 371 height 249
checkbox input "true"
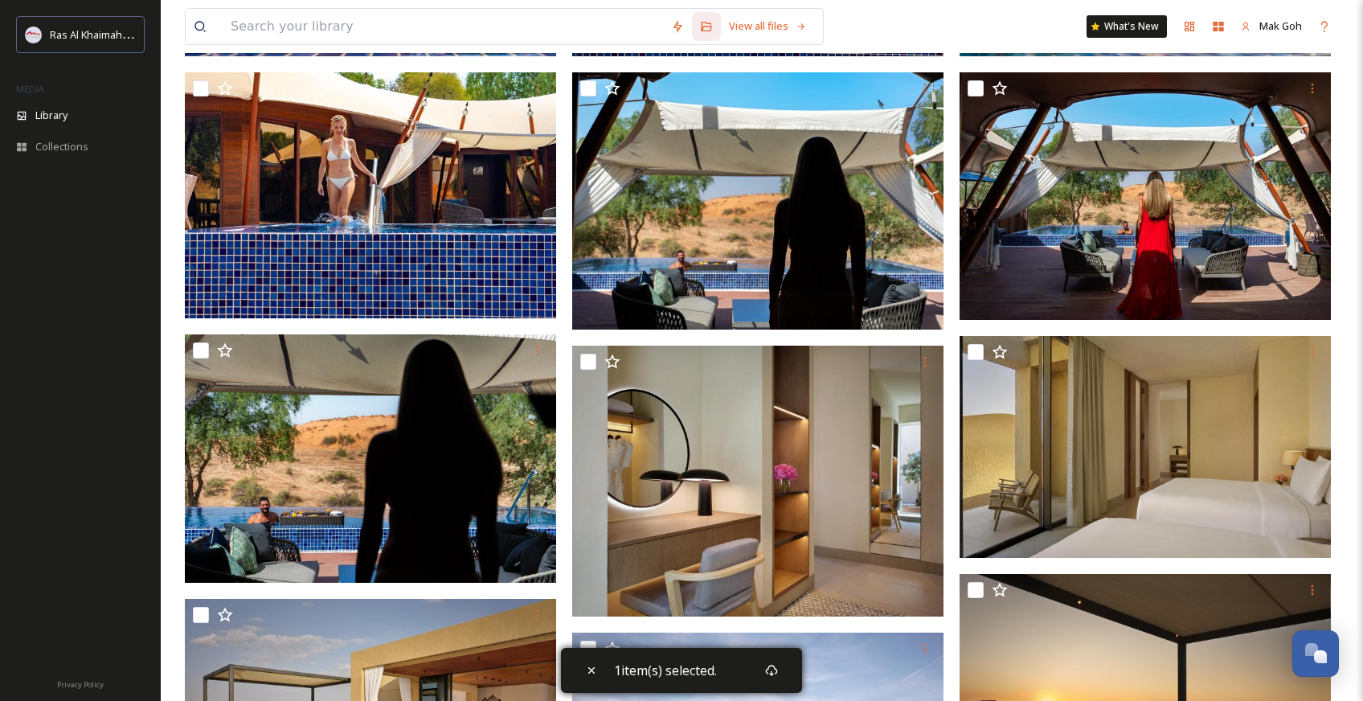
scroll to position [303, 0]
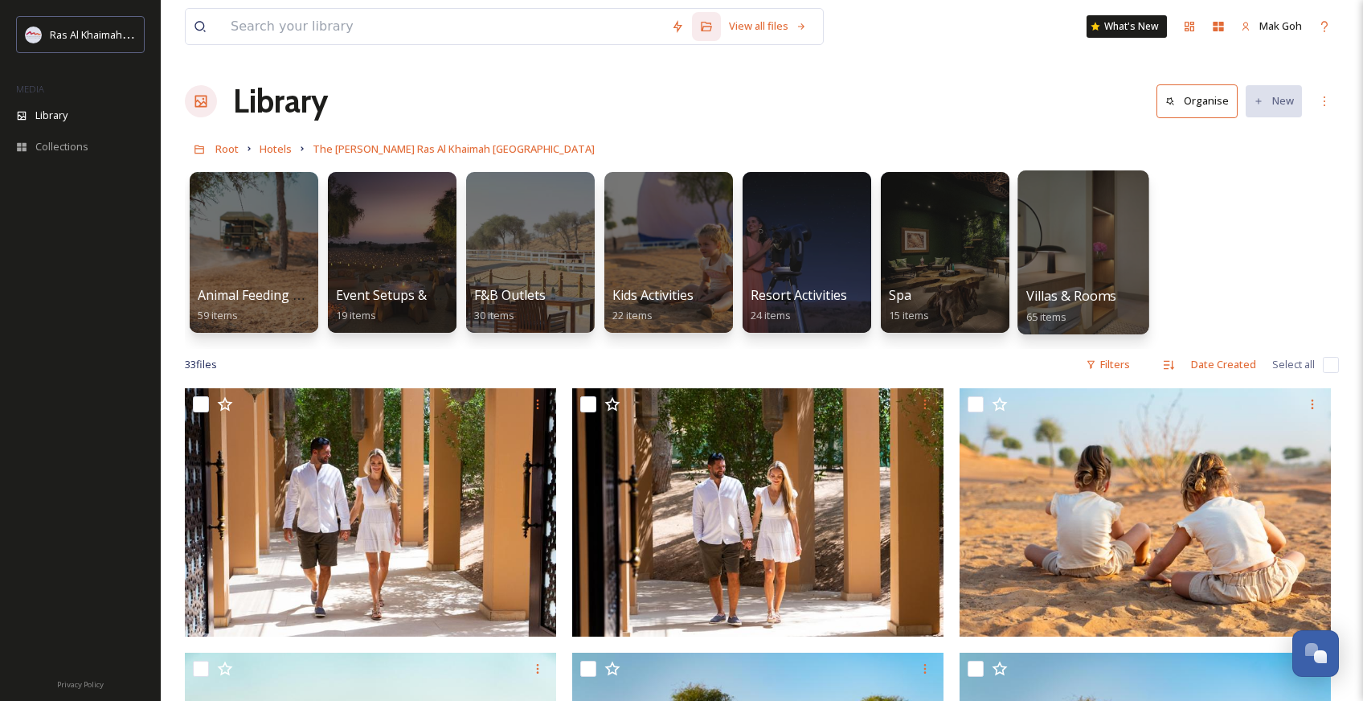
click at [1096, 246] on div at bounding box center [1083, 252] width 131 height 164
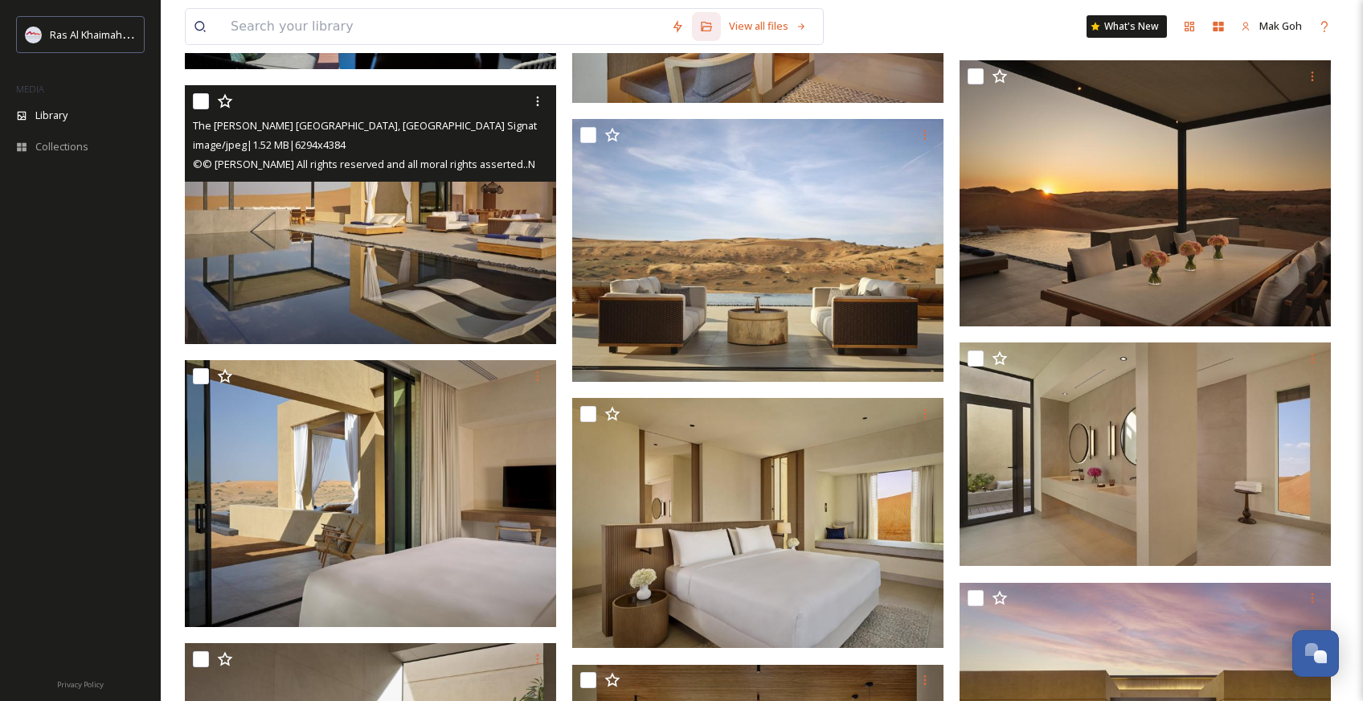
scroll to position [941, 0]
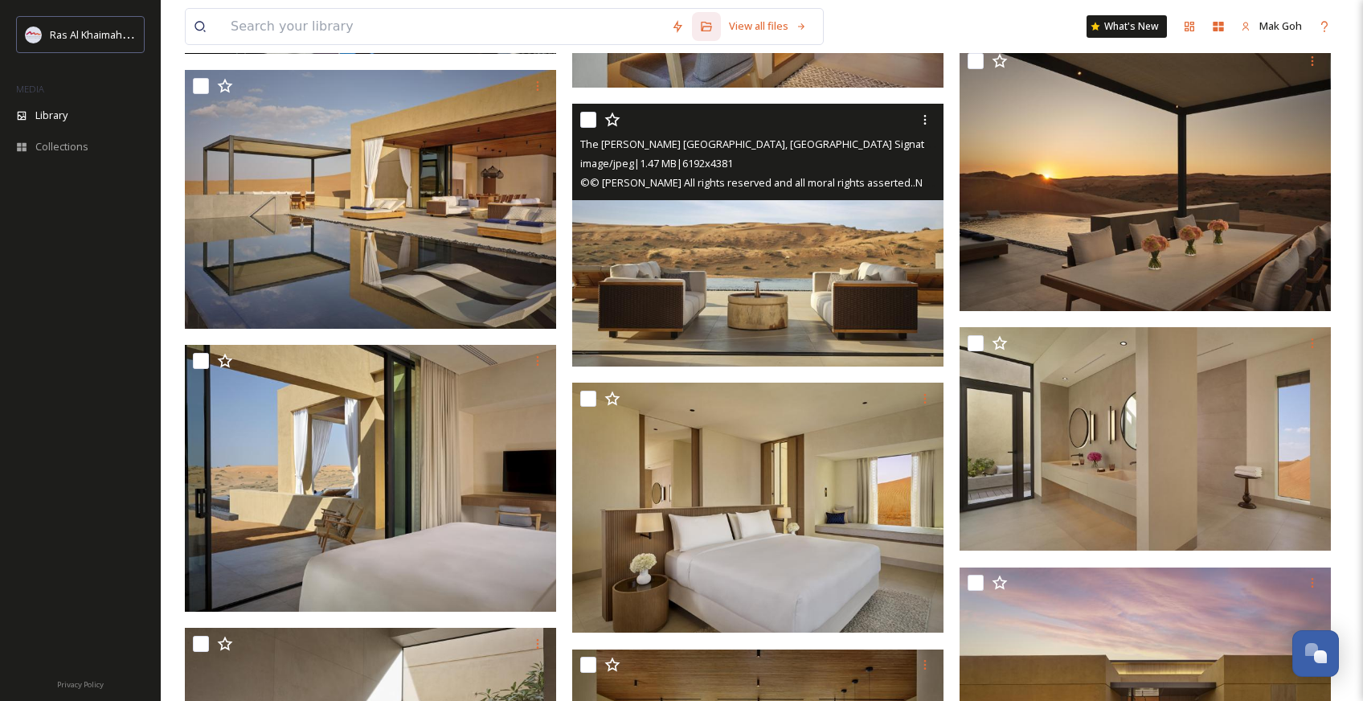
click at [732, 242] on img at bounding box center [757, 235] width 371 height 263
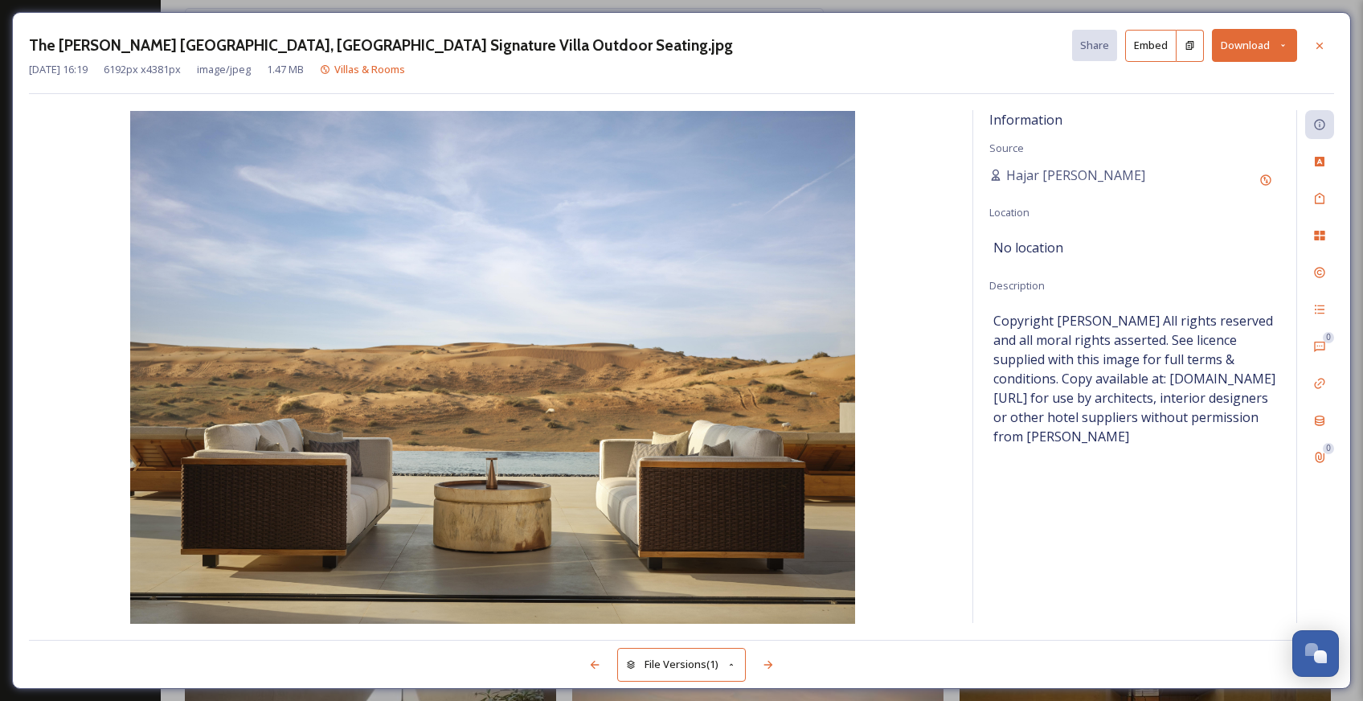
click at [1257, 52] on button "Download" at bounding box center [1254, 45] width 85 height 33
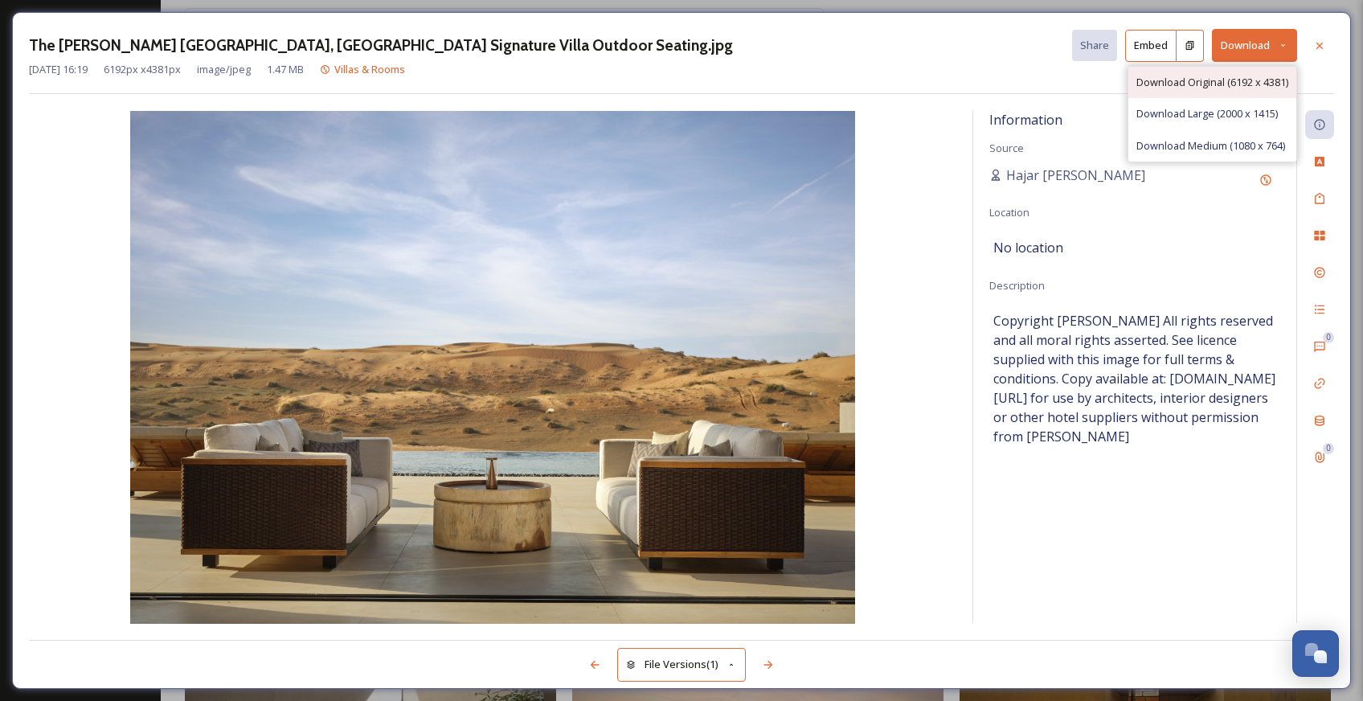
click at [1214, 84] on span "Download Original (6192 x 4381)" at bounding box center [1213, 82] width 152 height 15
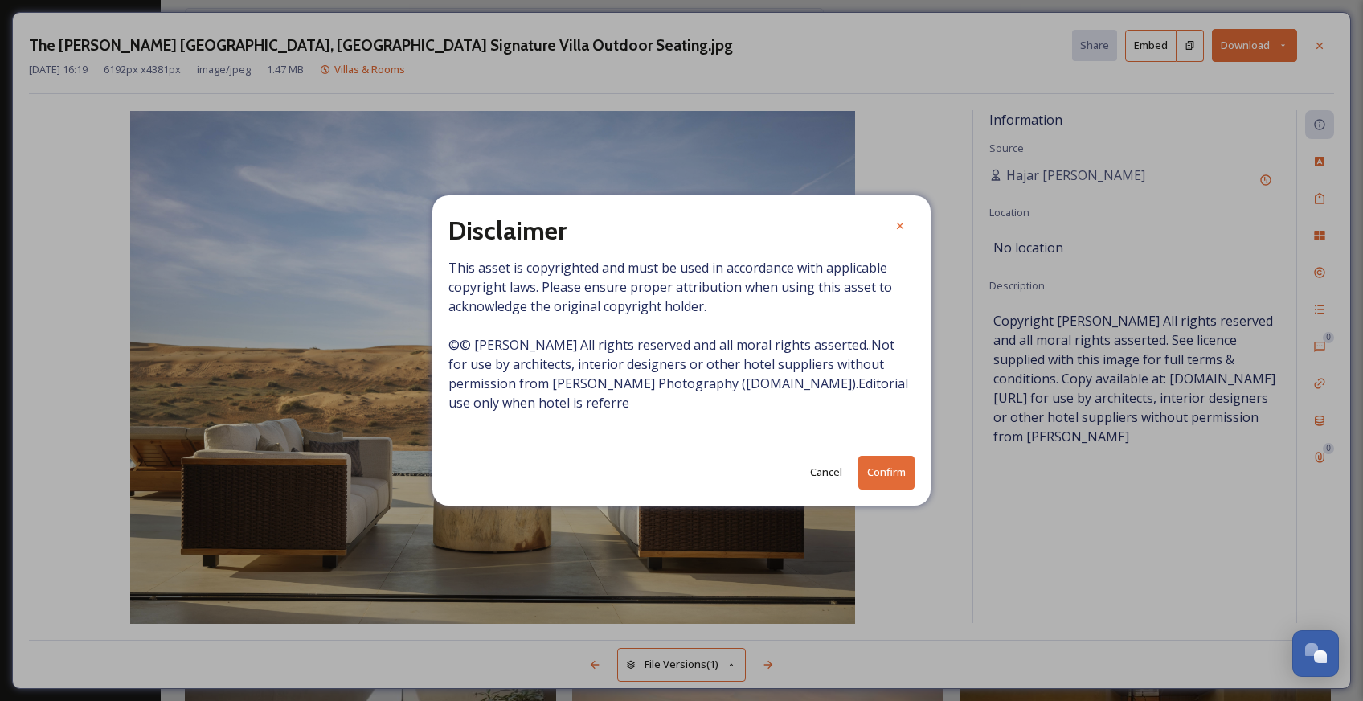
click at [894, 472] on button "Confirm" at bounding box center [887, 472] width 56 height 33
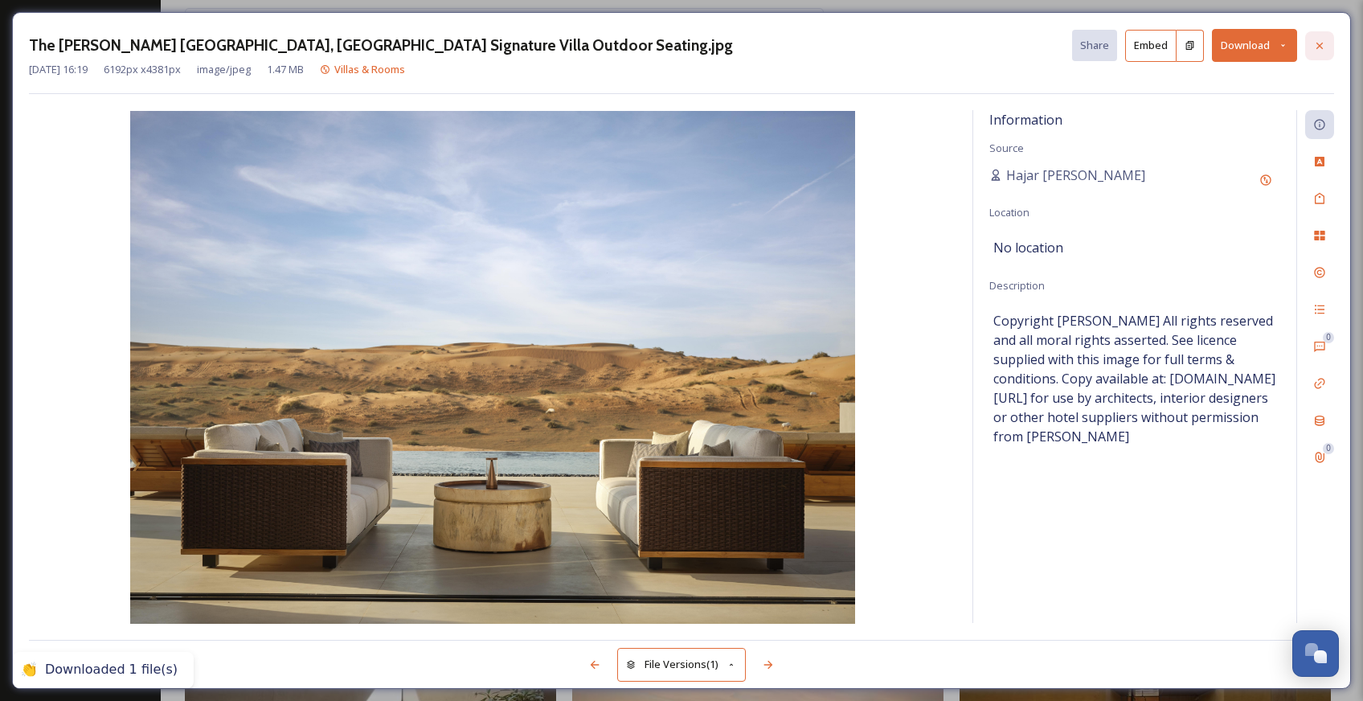
click at [1321, 47] on icon at bounding box center [1320, 45] width 13 height 13
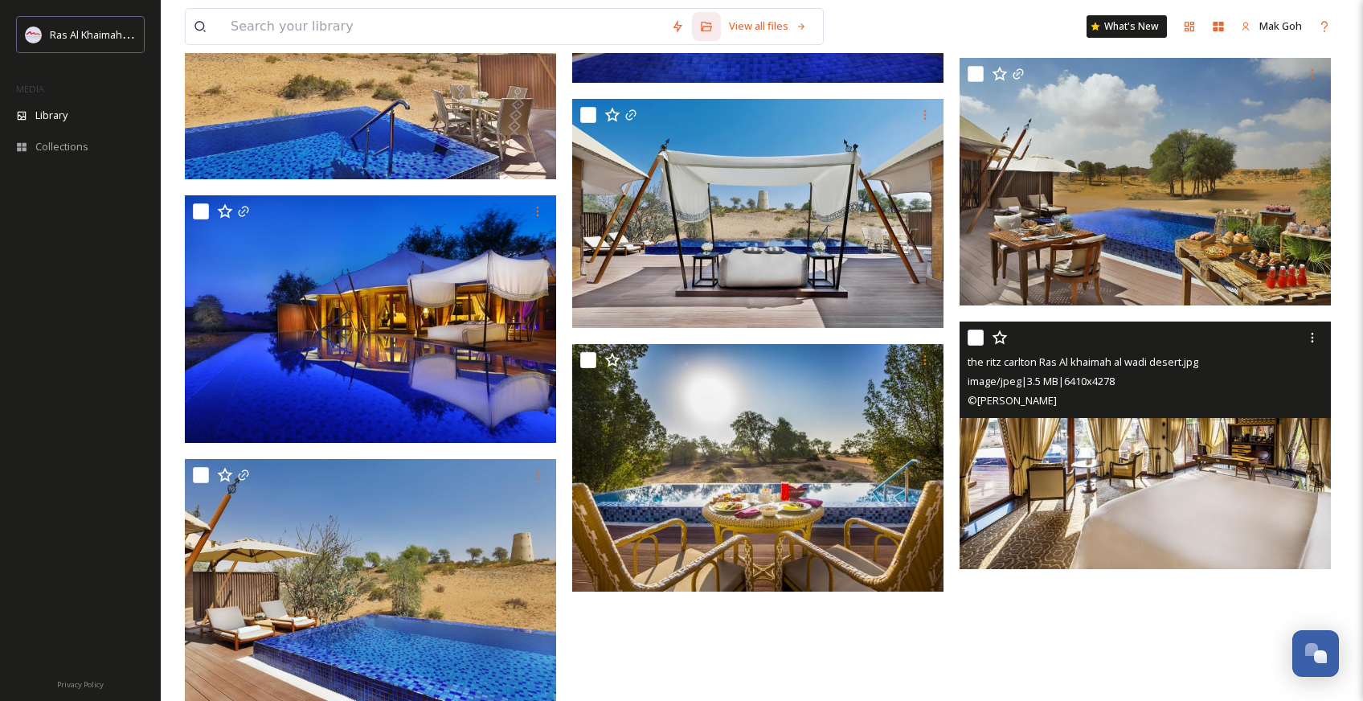
scroll to position [3516, 0]
